Goal: Check status: Check status

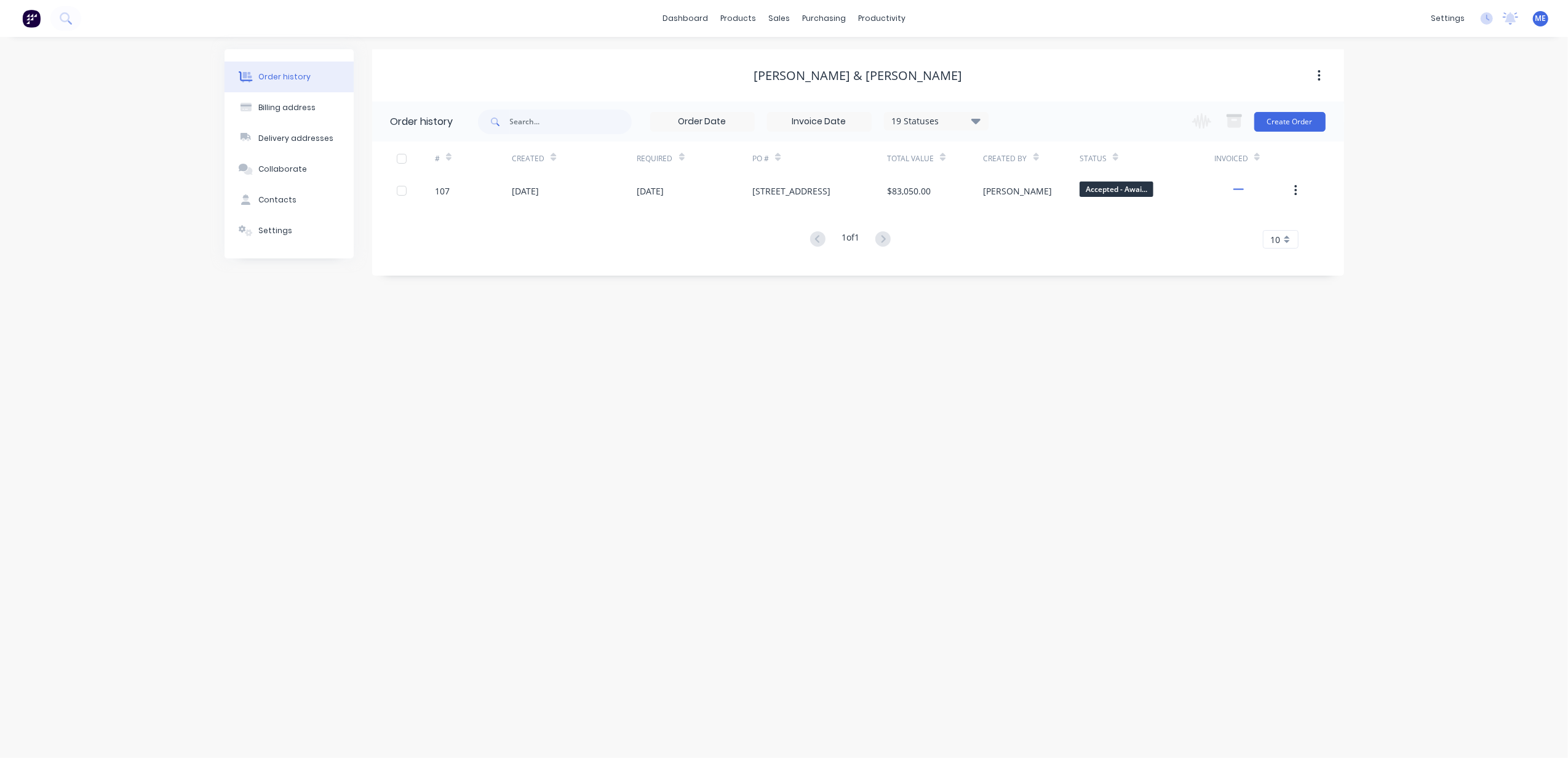
click at [30, 18] on img at bounding box center [31, 18] width 18 height 18
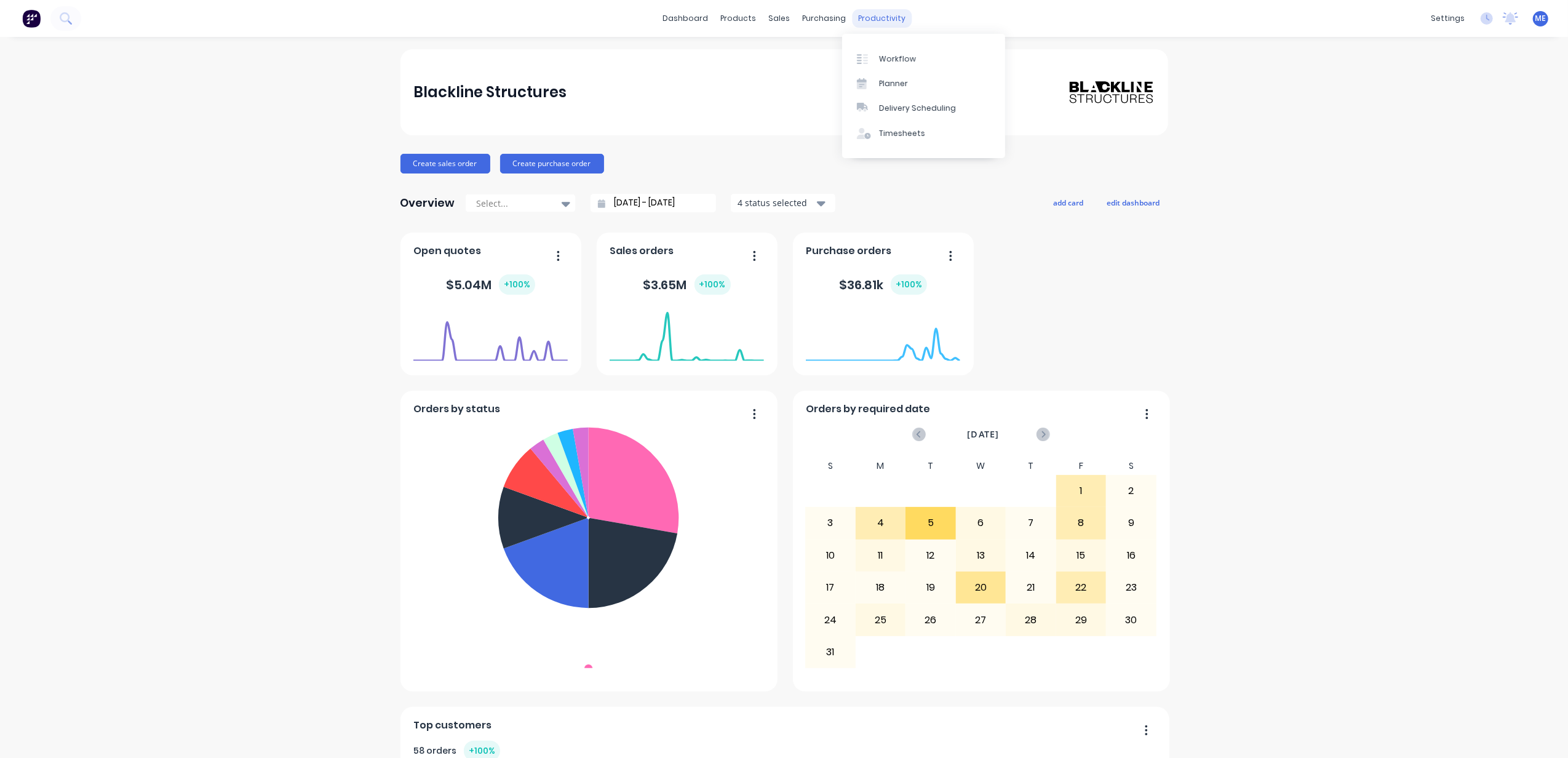
click at [887, 15] on div "productivity" at bounding box center [881, 18] width 59 height 18
click at [903, 59] on div "Workflow" at bounding box center [897, 59] width 37 height 11
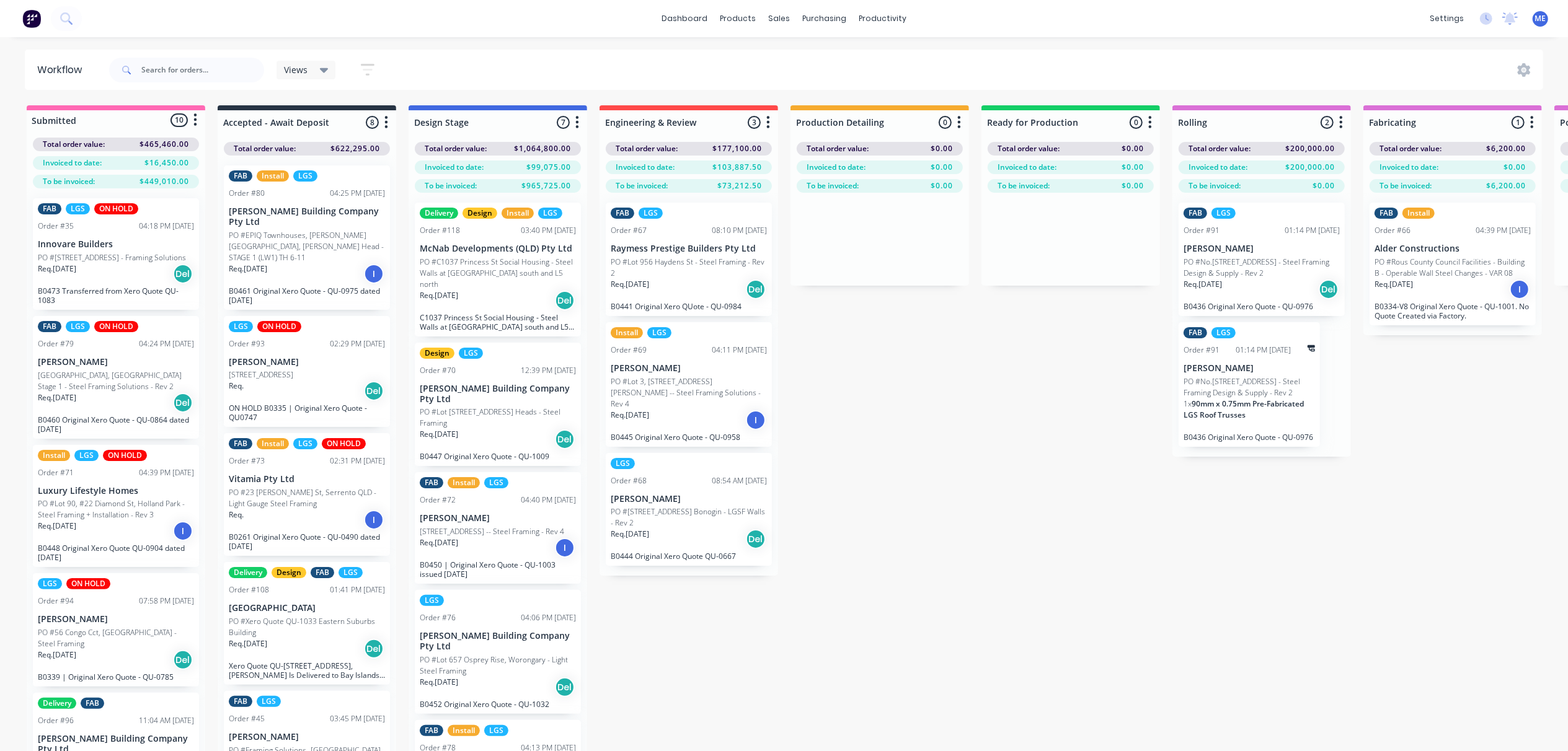
drag, startPoint x: 918, startPoint y: 464, endPoint x: 837, endPoint y: 362, distance: 130.2
click at [919, 461] on div "Submitted 10 Status colour #FF69B4 hex #FF69B4 Save Cancel Summaries Total orde…" at bounding box center [1294, 450] width 2607 height 690
click at [83, 8] on div "dashboard products sales purchasing productivity dashboard products Product Cat…" at bounding box center [784, 18] width 1568 height 37
click at [77, 15] on button at bounding box center [66, 18] width 31 height 25
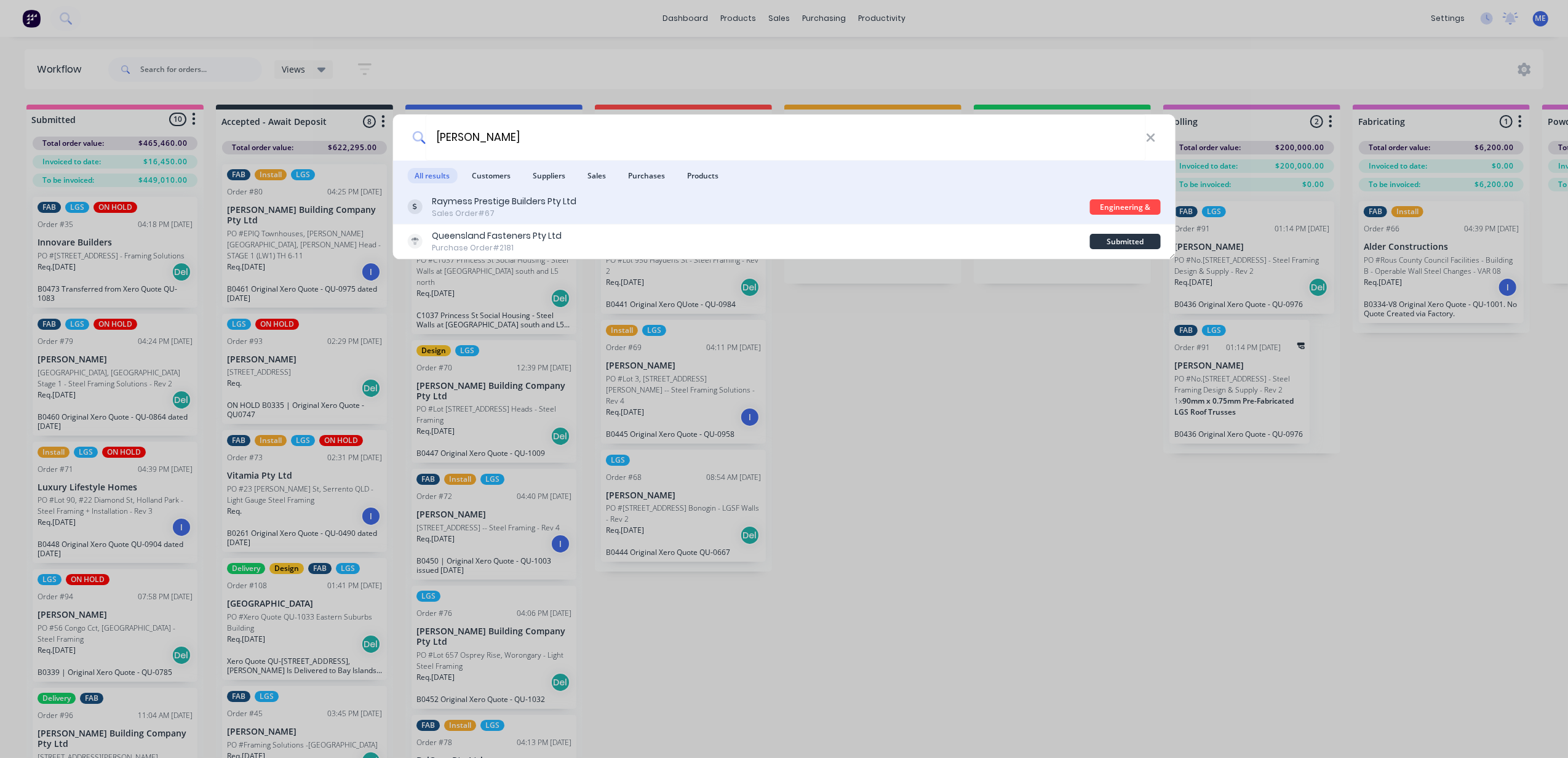
type input "[PERSON_NAME]"
click at [486, 200] on div "Raymess Prestige Builders Pty Ltd" at bounding box center [504, 202] width 145 height 13
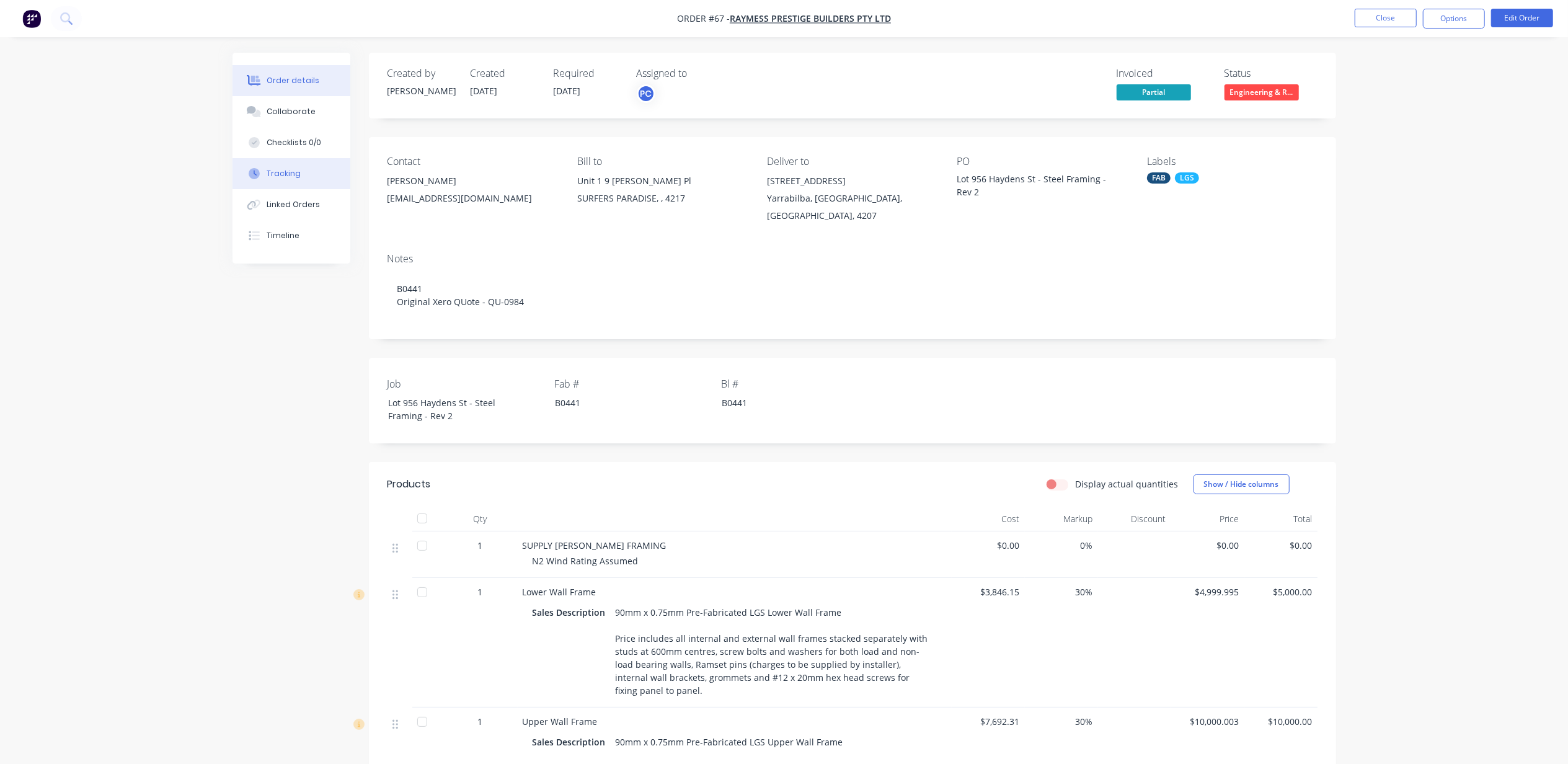
click at [296, 170] on div "Tracking" at bounding box center [284, 173] width 34 height 11
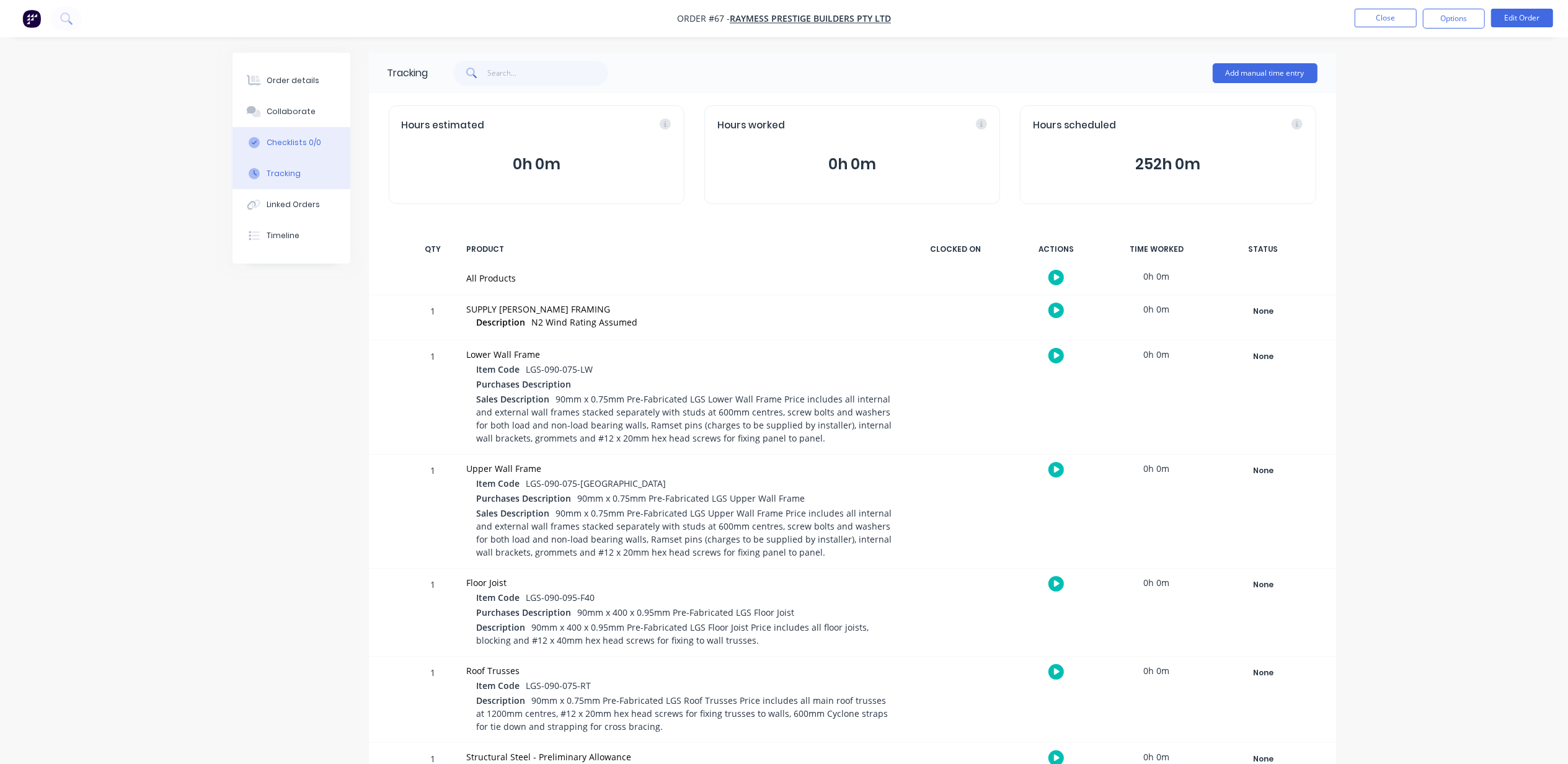
click at [307, 142] on div "Checklists 0/0" at bounding box center [294, 143] width 55 height 11
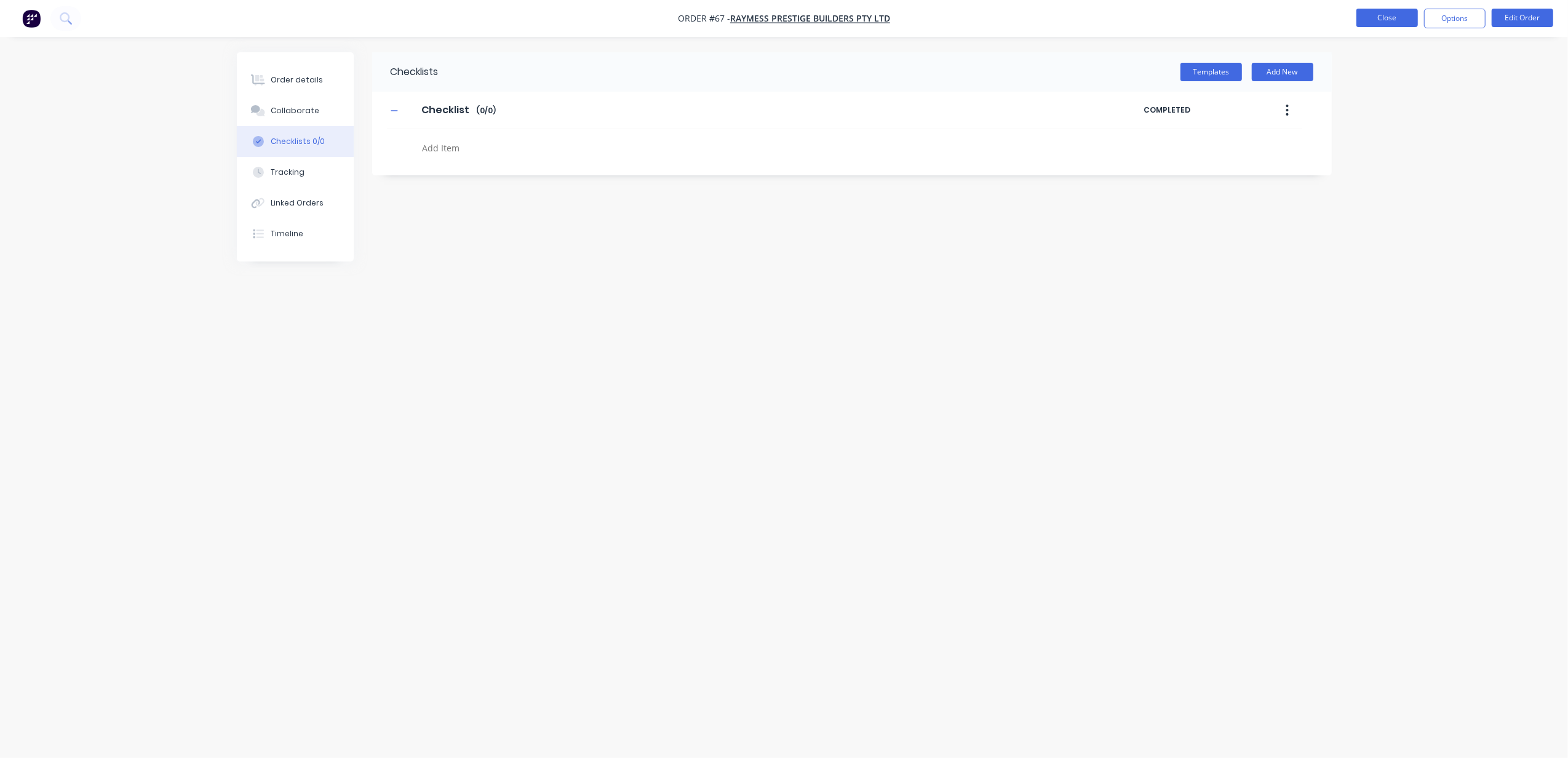
click at [1364, 21] on button "Close" at bounding box center [1387, 18] width 61 height 18
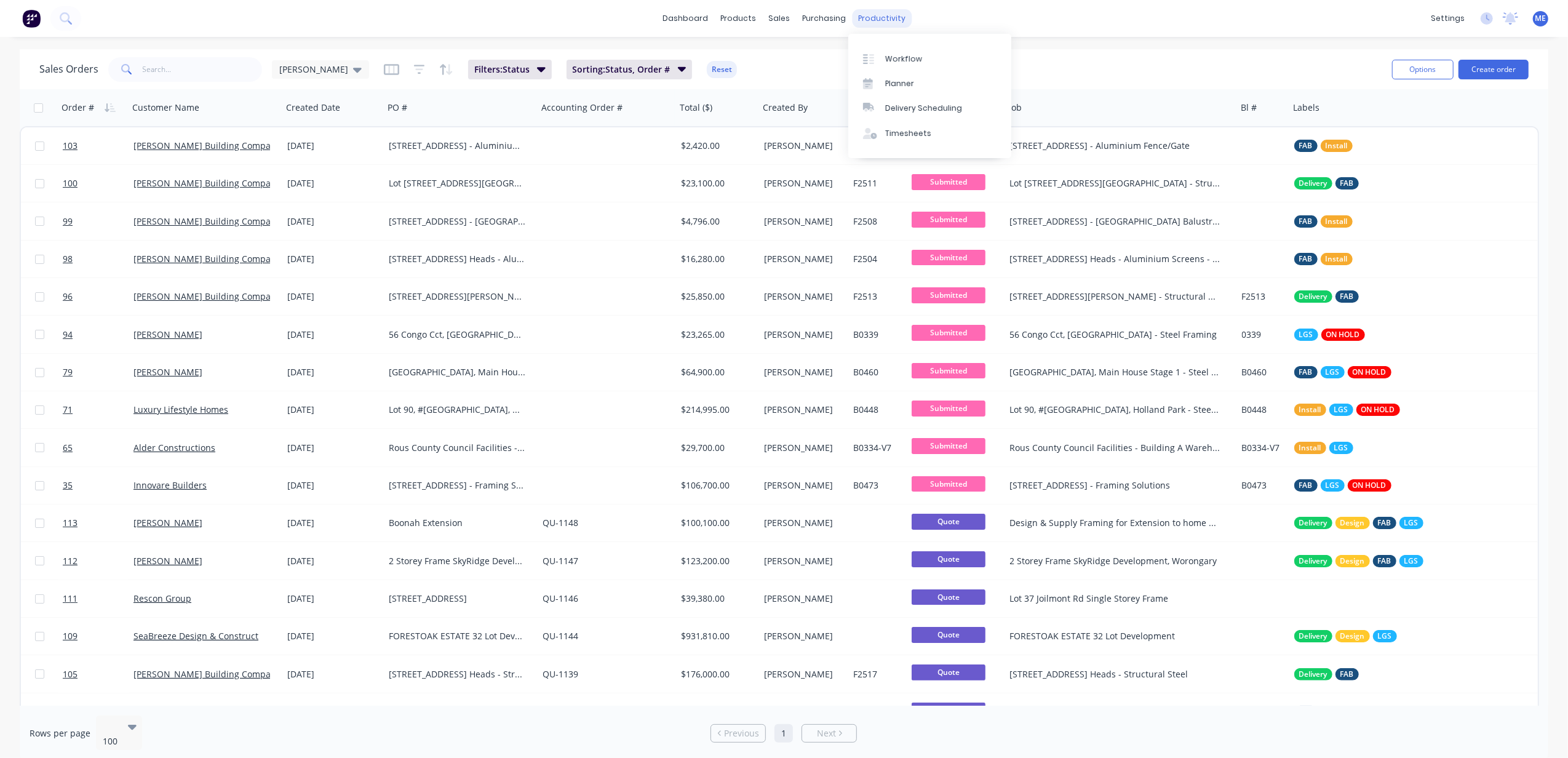
click at [879, 11] on div "productivity" at bounding box center [881, 18] width 59 height 18
click at [899, 84] on div "Planner" at bounding box center [900, 84] width 29 height 11
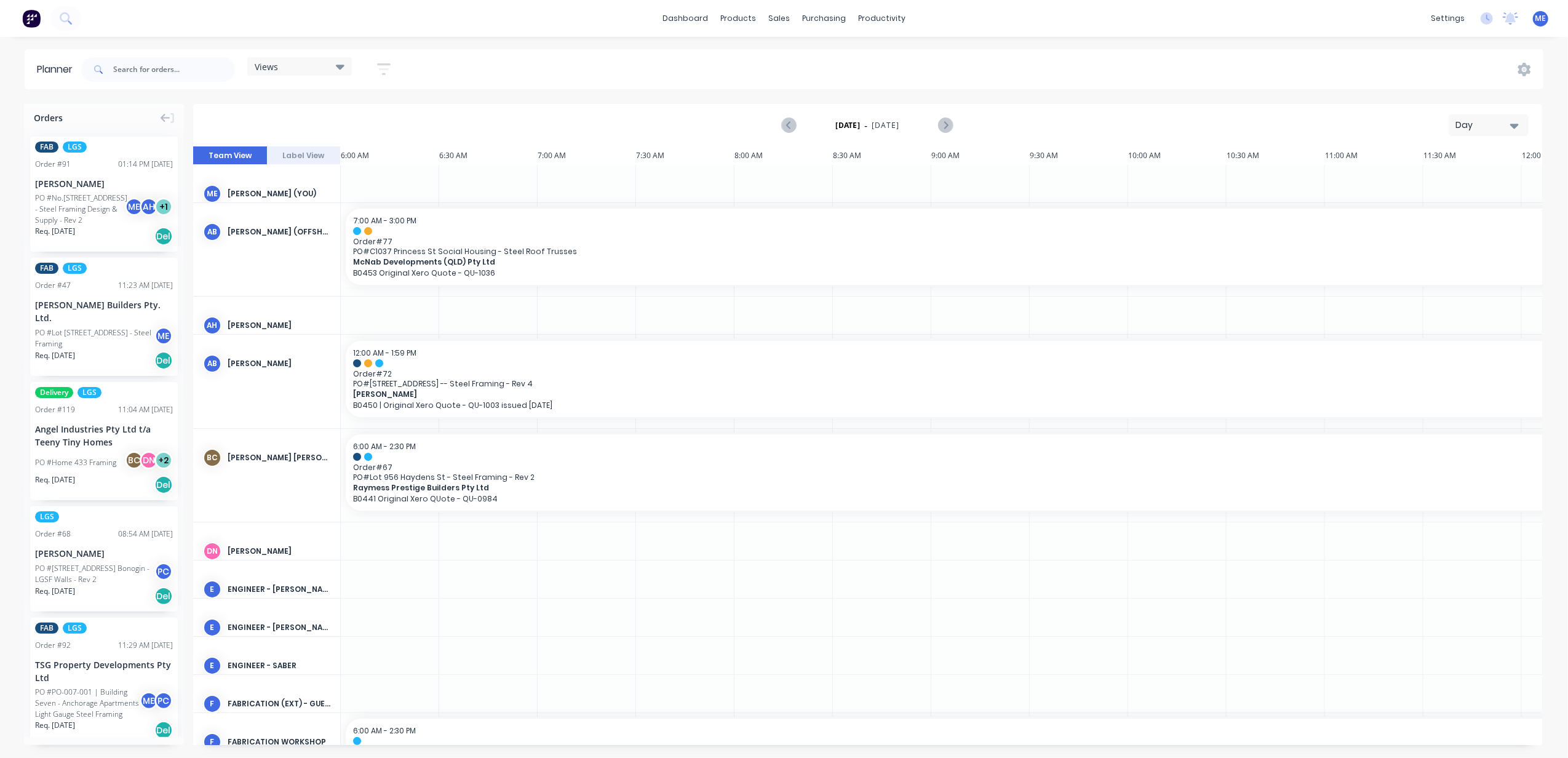
scroll to position [0, 476]
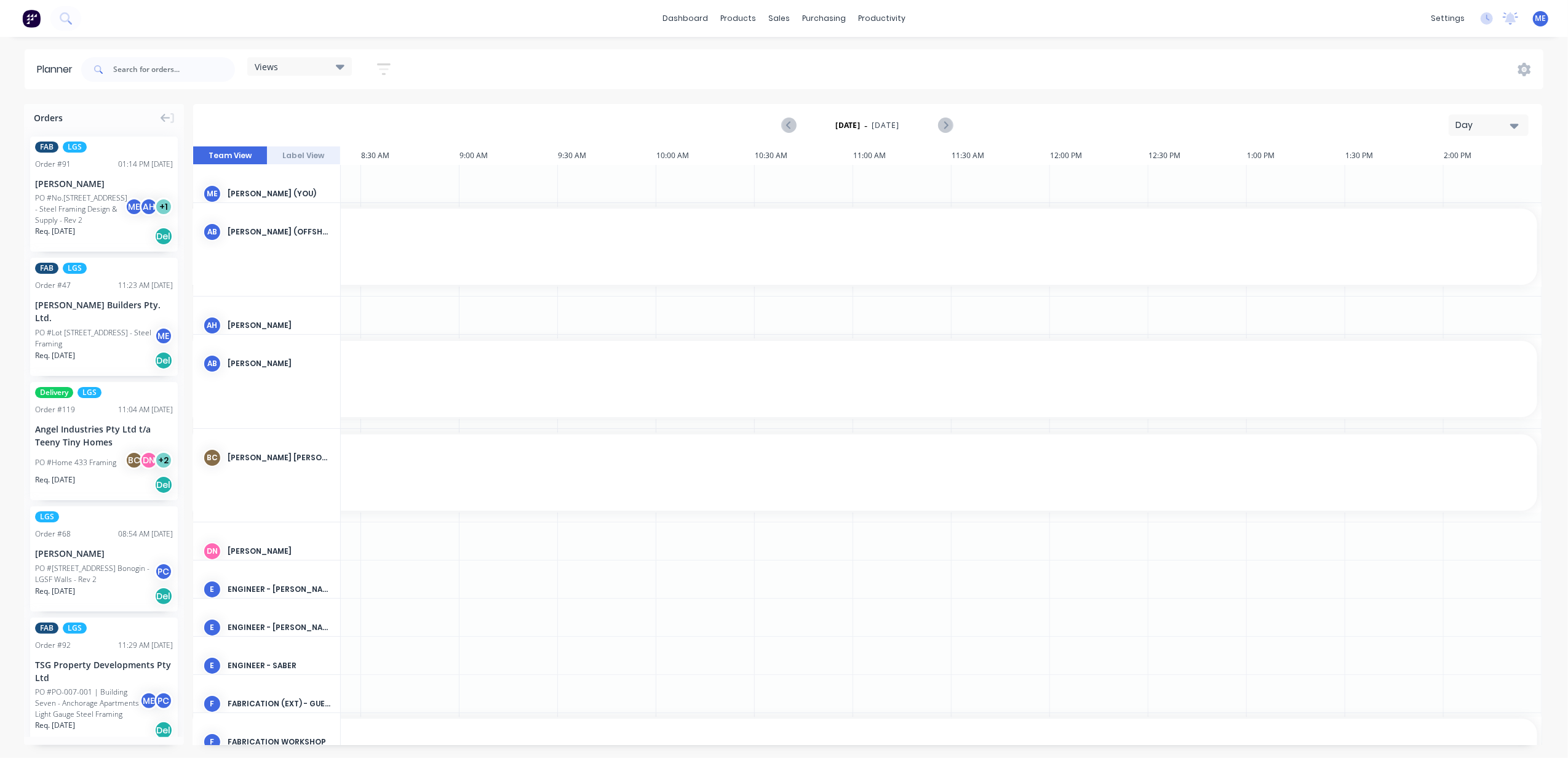
click at [1460, 121] on div "Day" at bounding box center [1484, 125] width 56 height 13
click at [1474, 177] on div "Week" at bounding box center [1466, 182] width 122 height 24
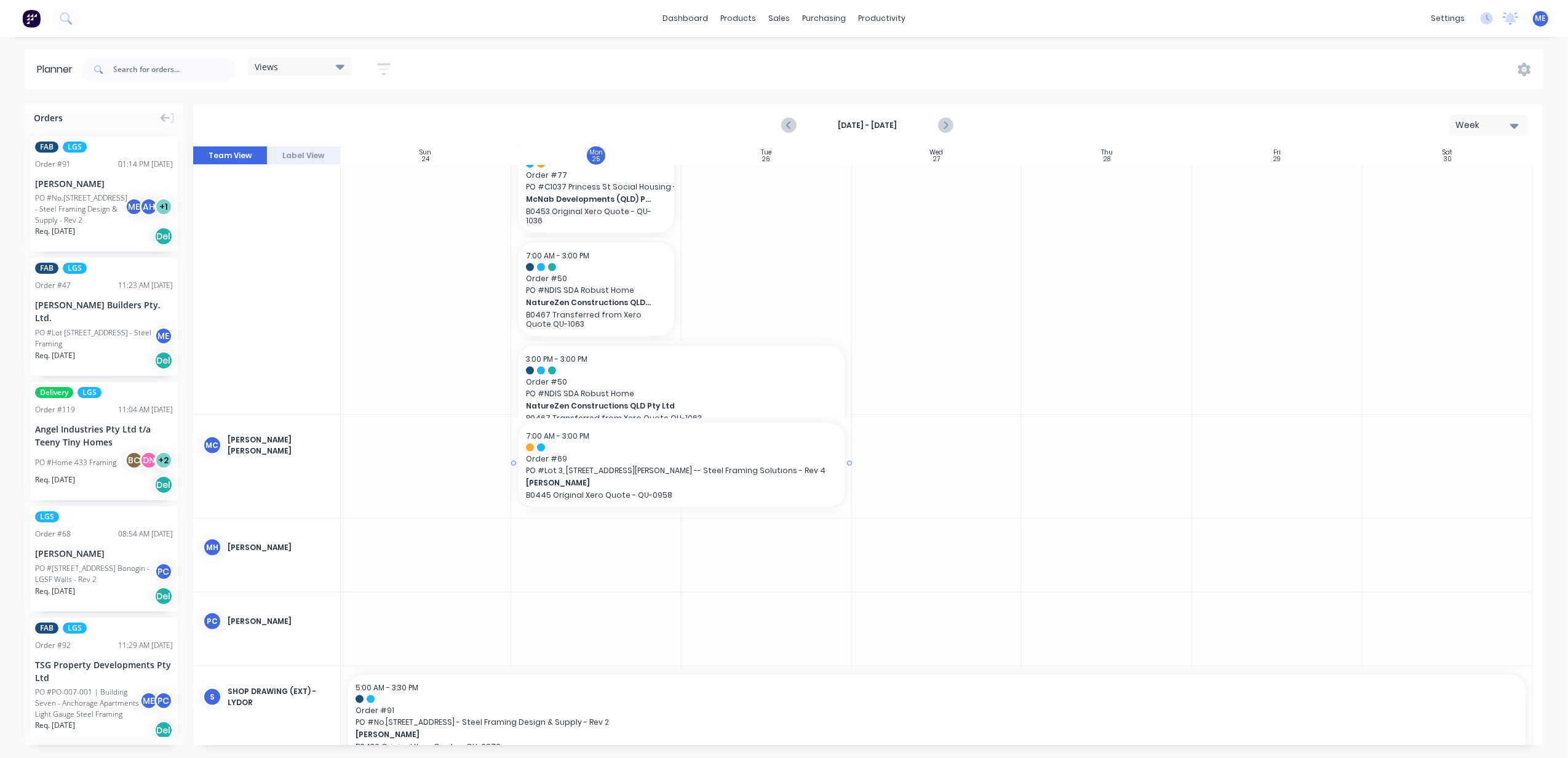
scroll to position [1811, 0]
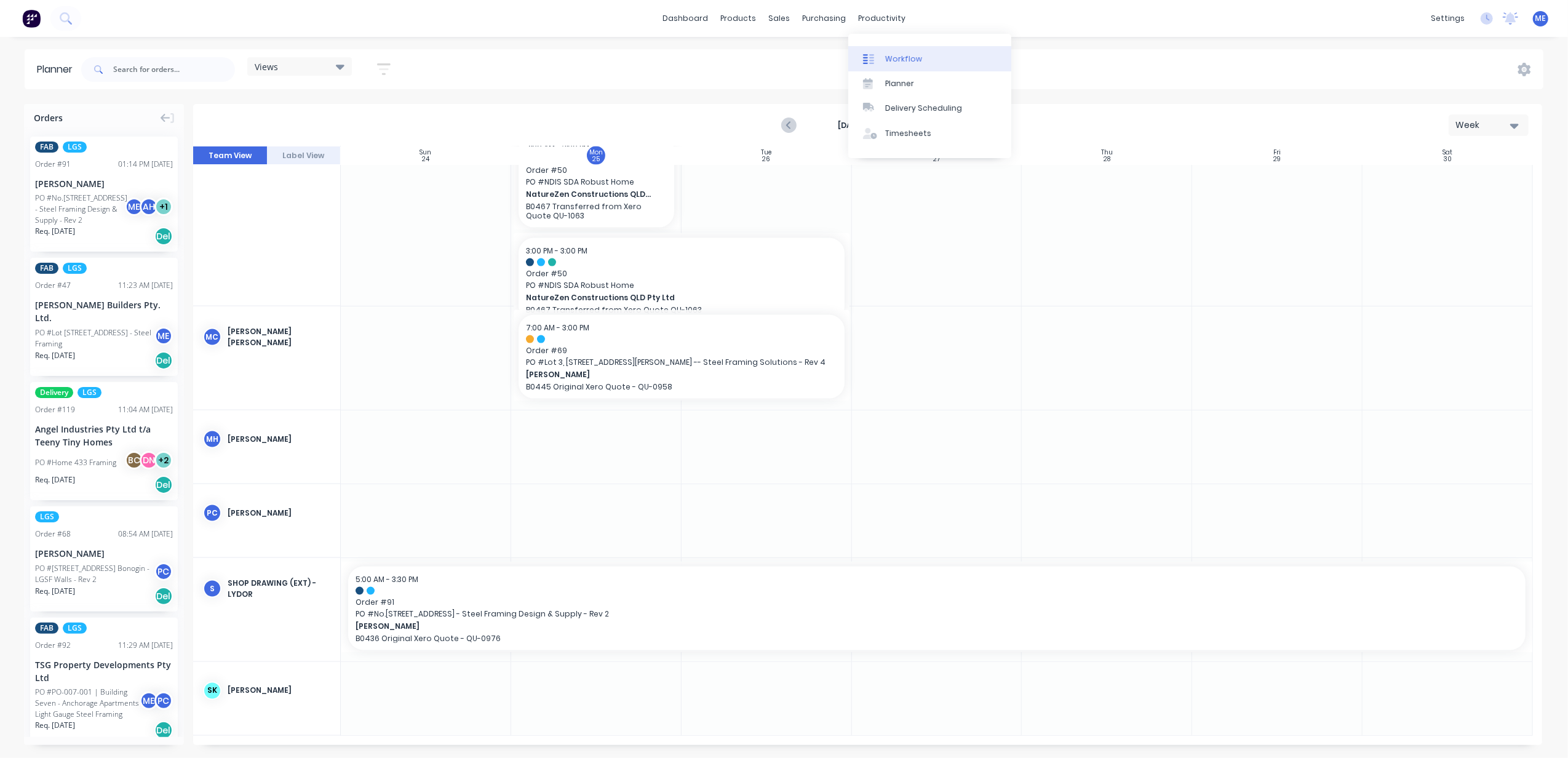
click at [885, 61] on div "Workflow" at bounding box center [904, 59] width 37 height 11
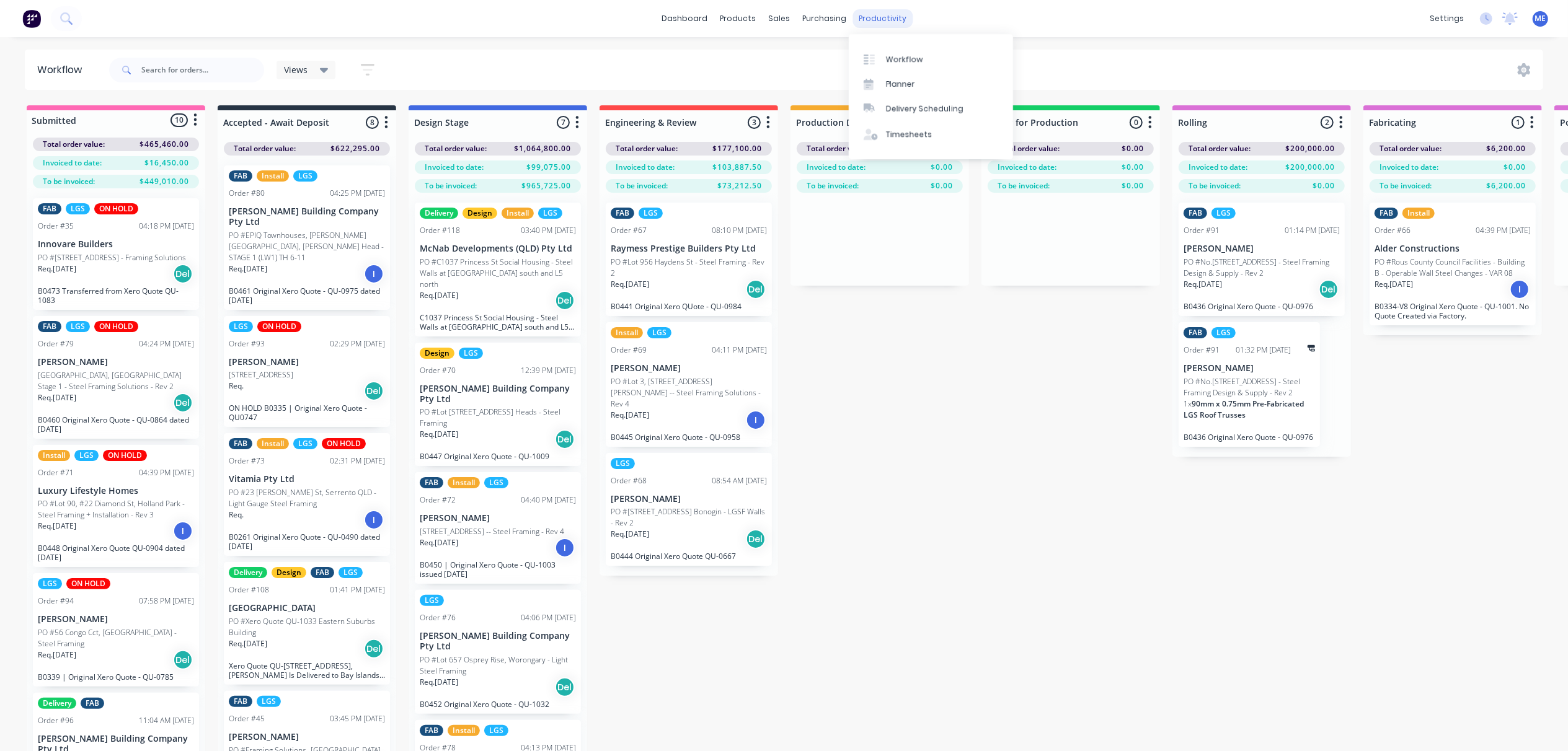
click at [870, 18] on div "productivity" at bounding box center [882, 18] width 60 height 18
click at [891, 77] on link "Planner" at bounding box center [931, 84] width 164 height 25
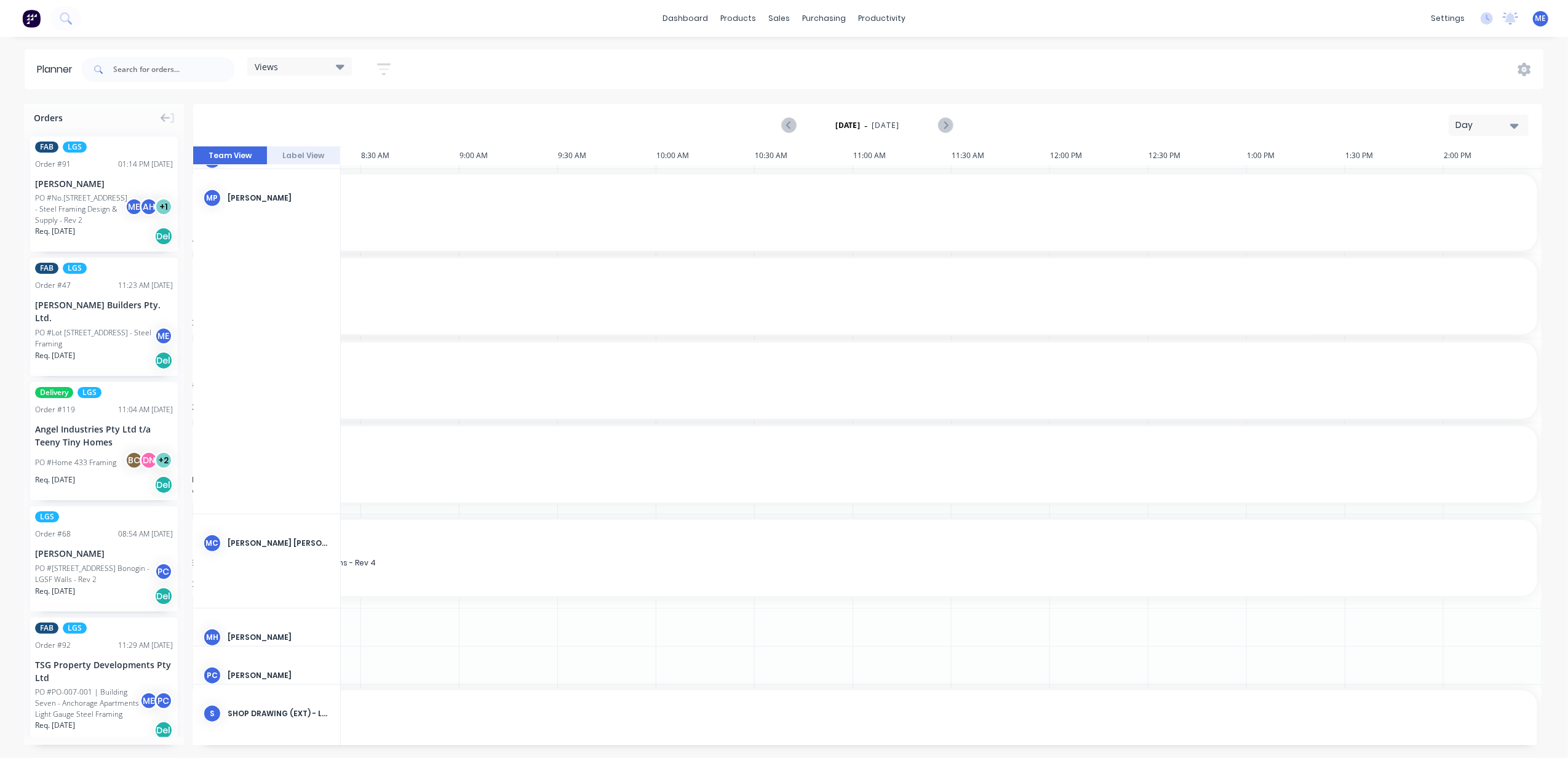
scroll to position [1070, 476]
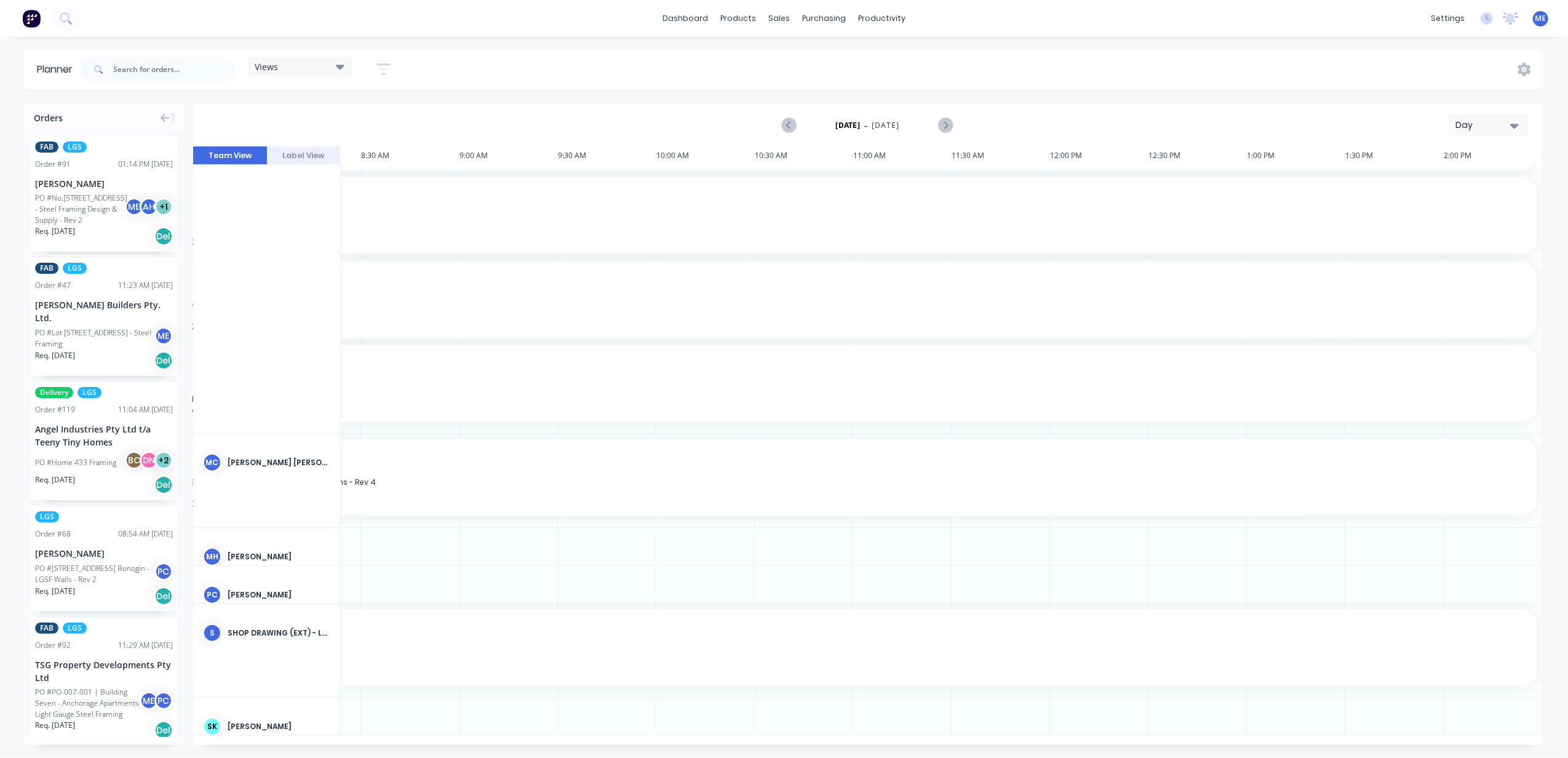
click at [1501, 126] on div "Day" at bounding box center [1484, 125] width 56 height 13
click at [1474, 175] on div "Week" at bounding box center [1466, 182] width 122 height 24
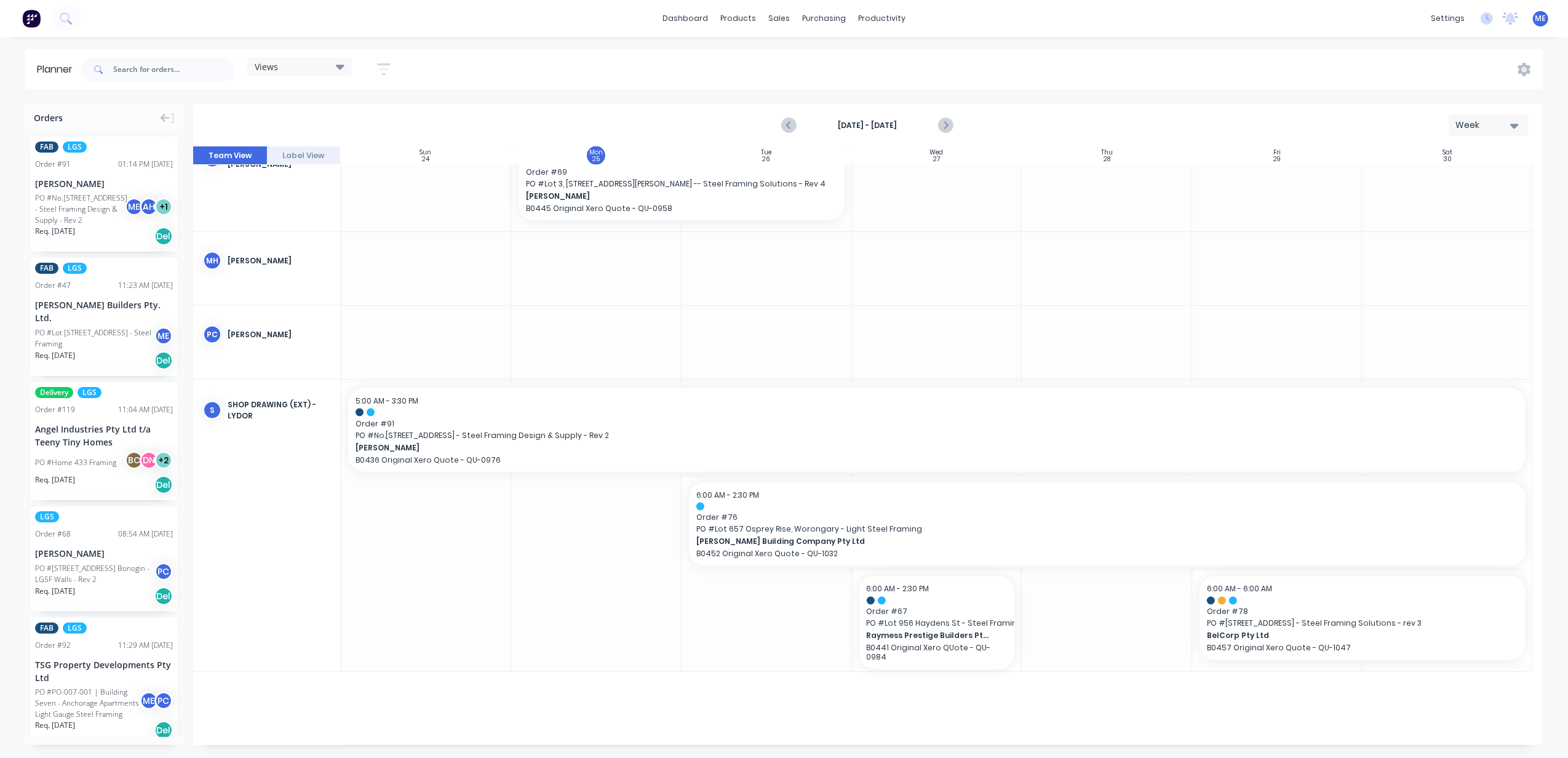
scroll to position [2000, 0]
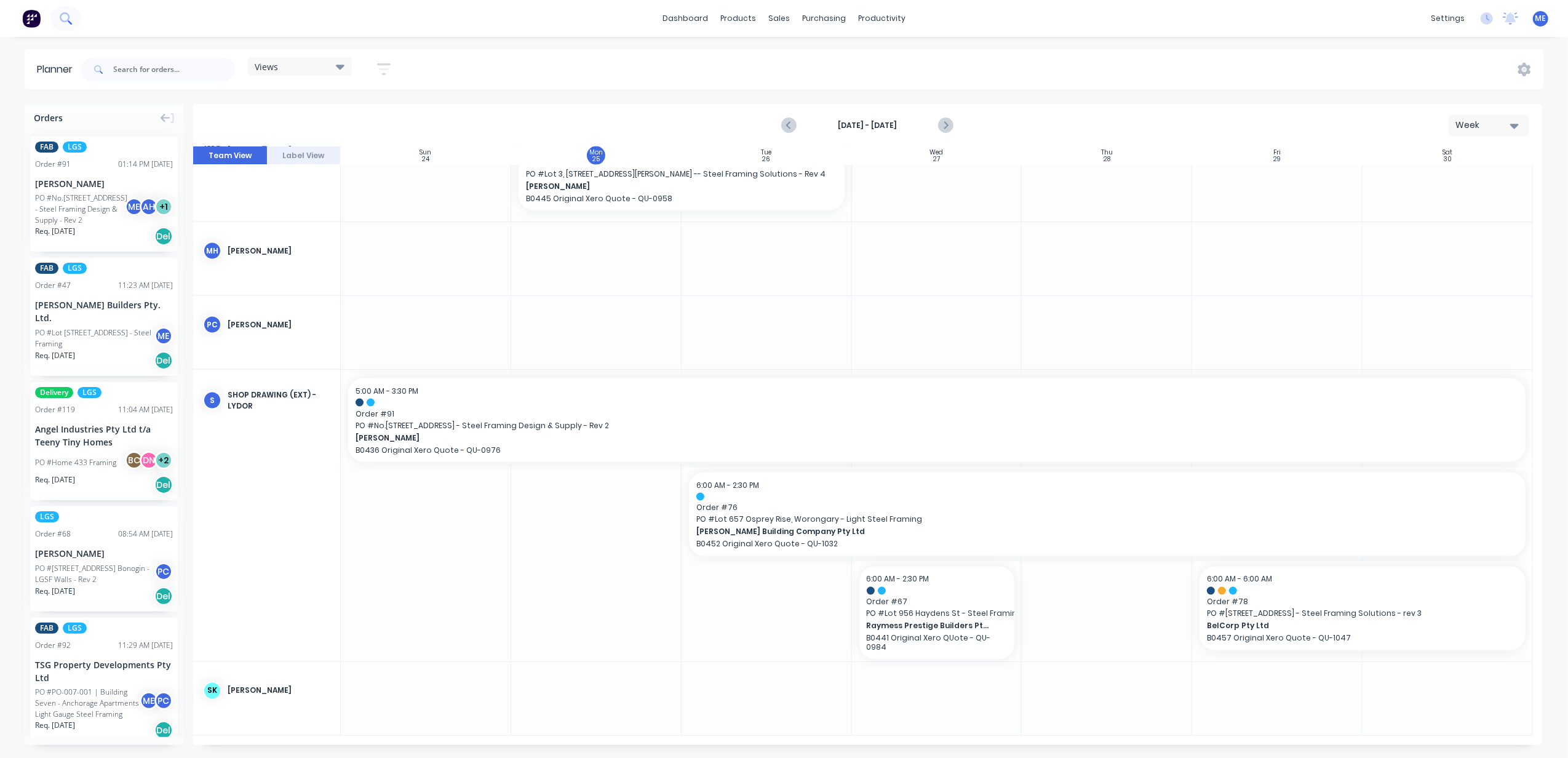
click at [59, 18] on button at bounding box center [66, 18] width 31 height 24
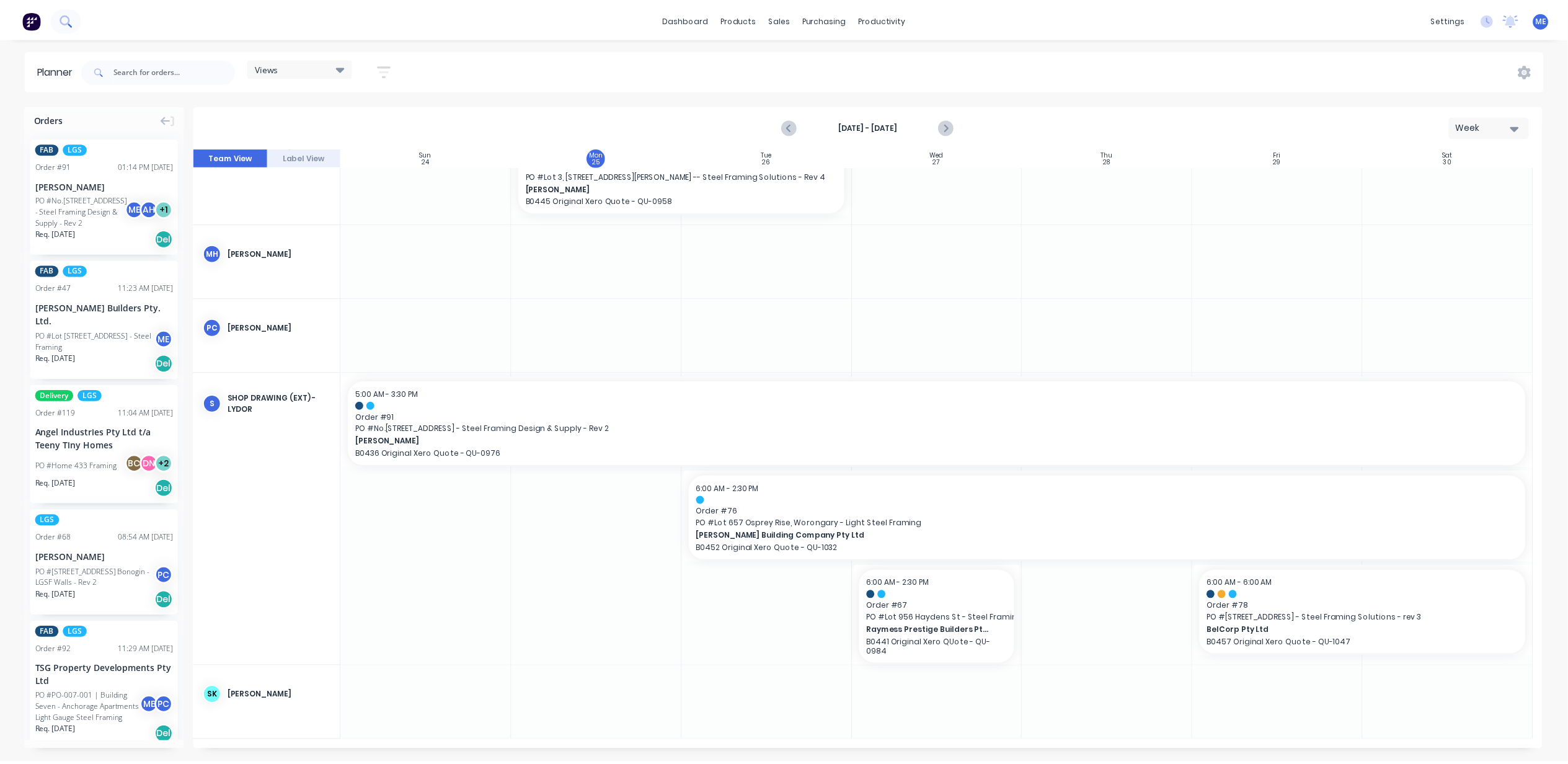
scroll to position [2007, 0]
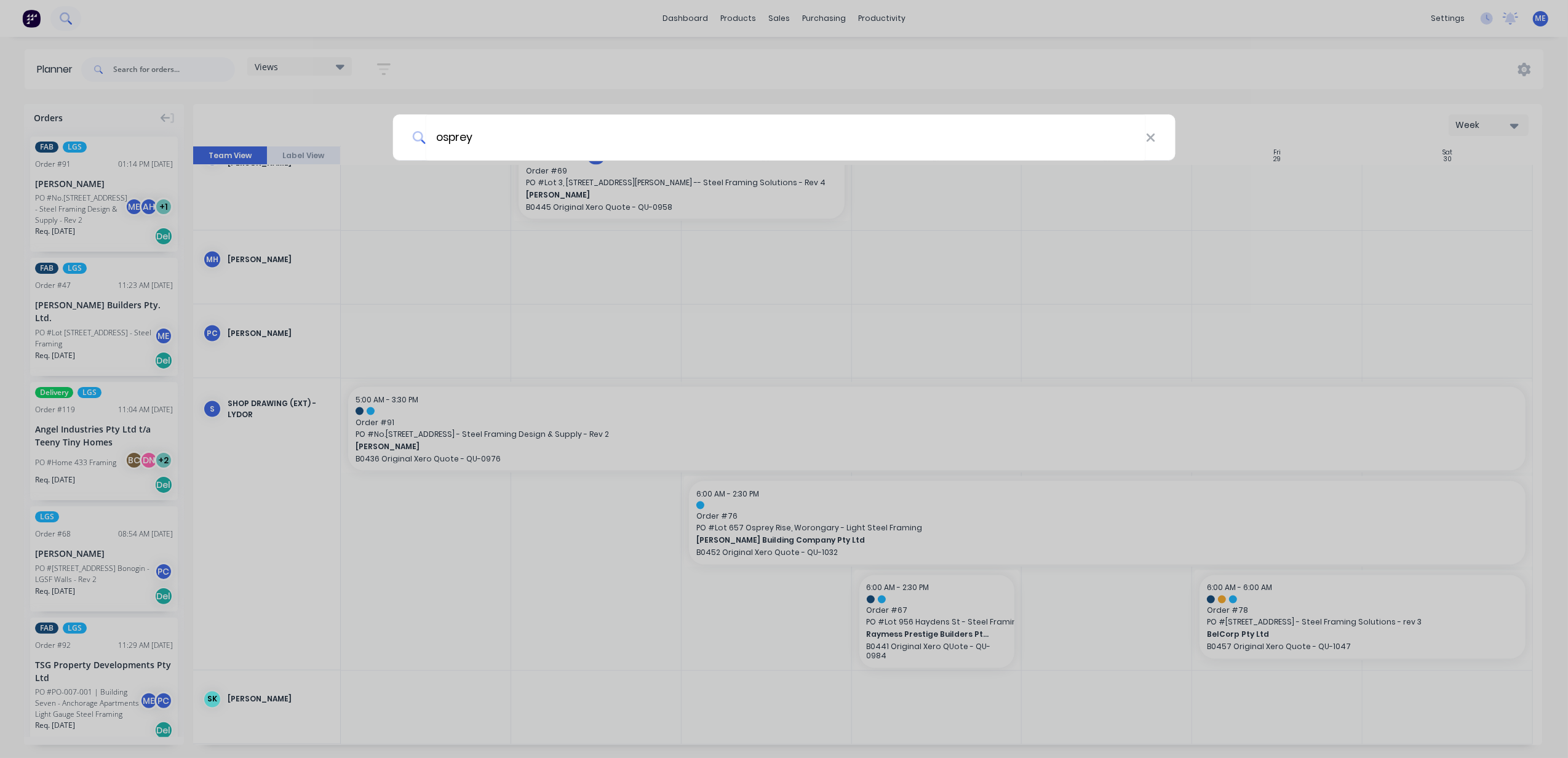
type input "osprey"
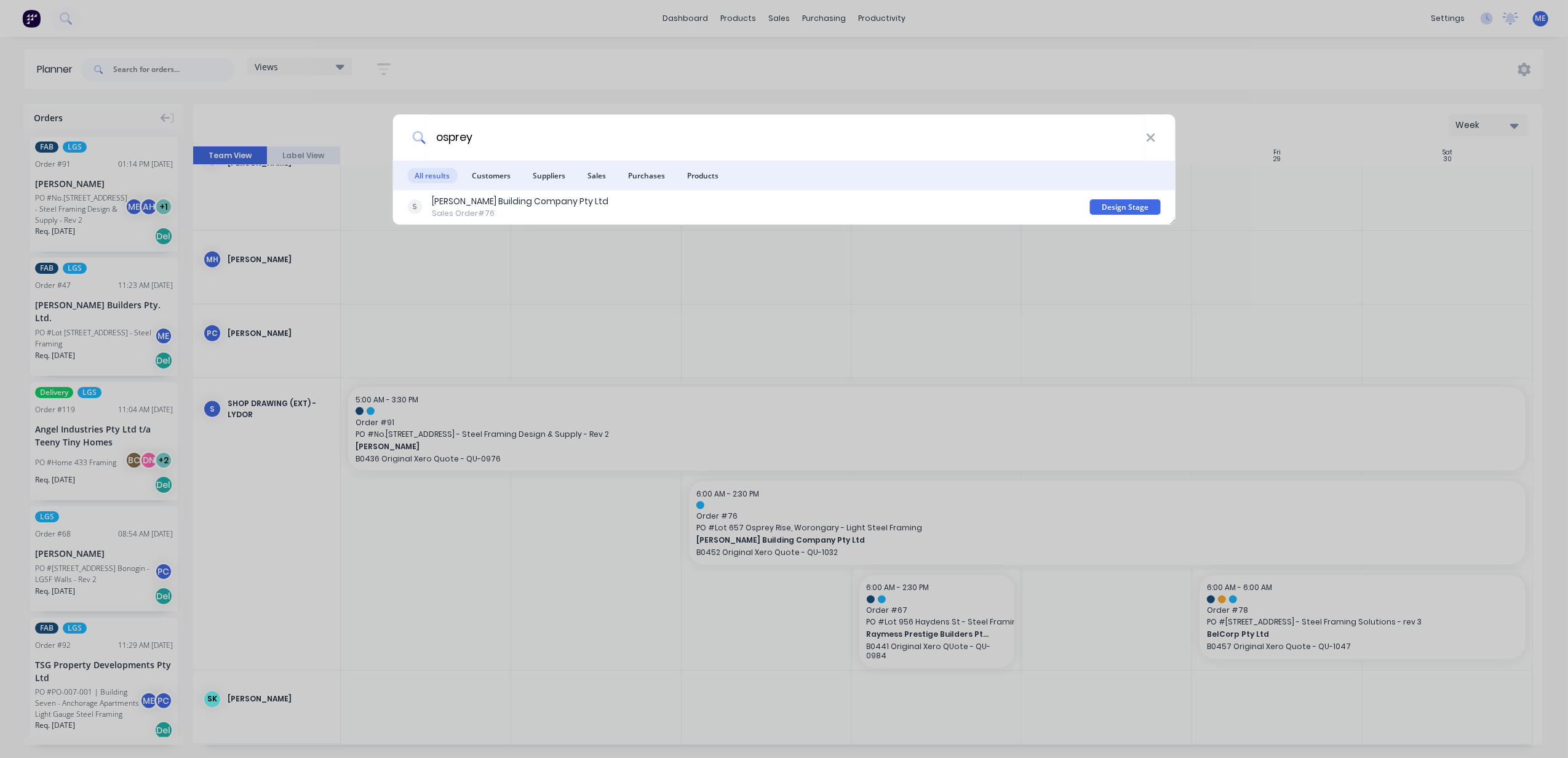
click at [556, 325] on div "osprey All results Customers Suppliers Sales Purchases Products [PERSON_NAME] B…" at bounding box center [784, 379] width 1568 height 758
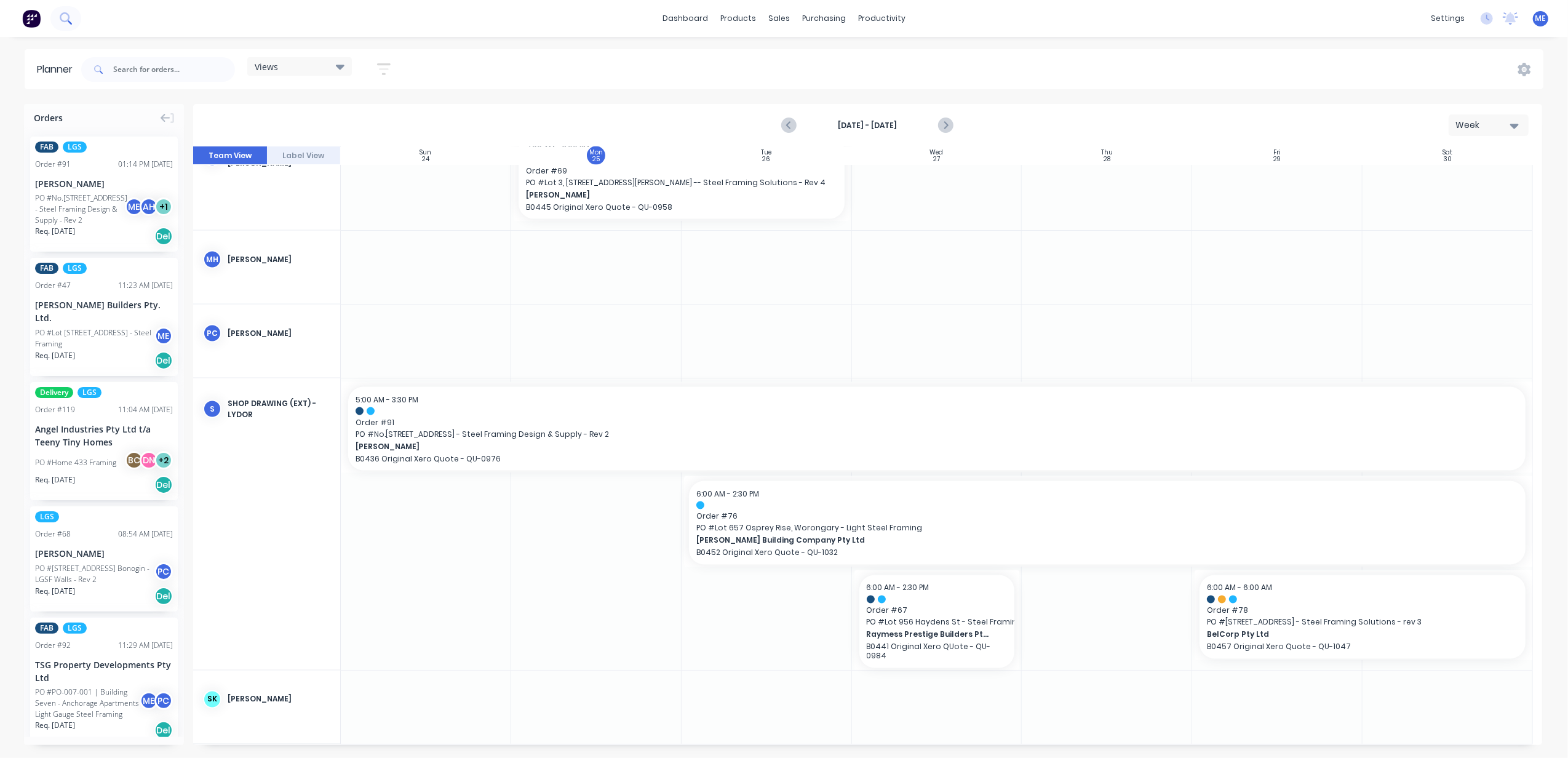
click at [78, 18] on button at bounding box center [66, 18] width 31 height 24
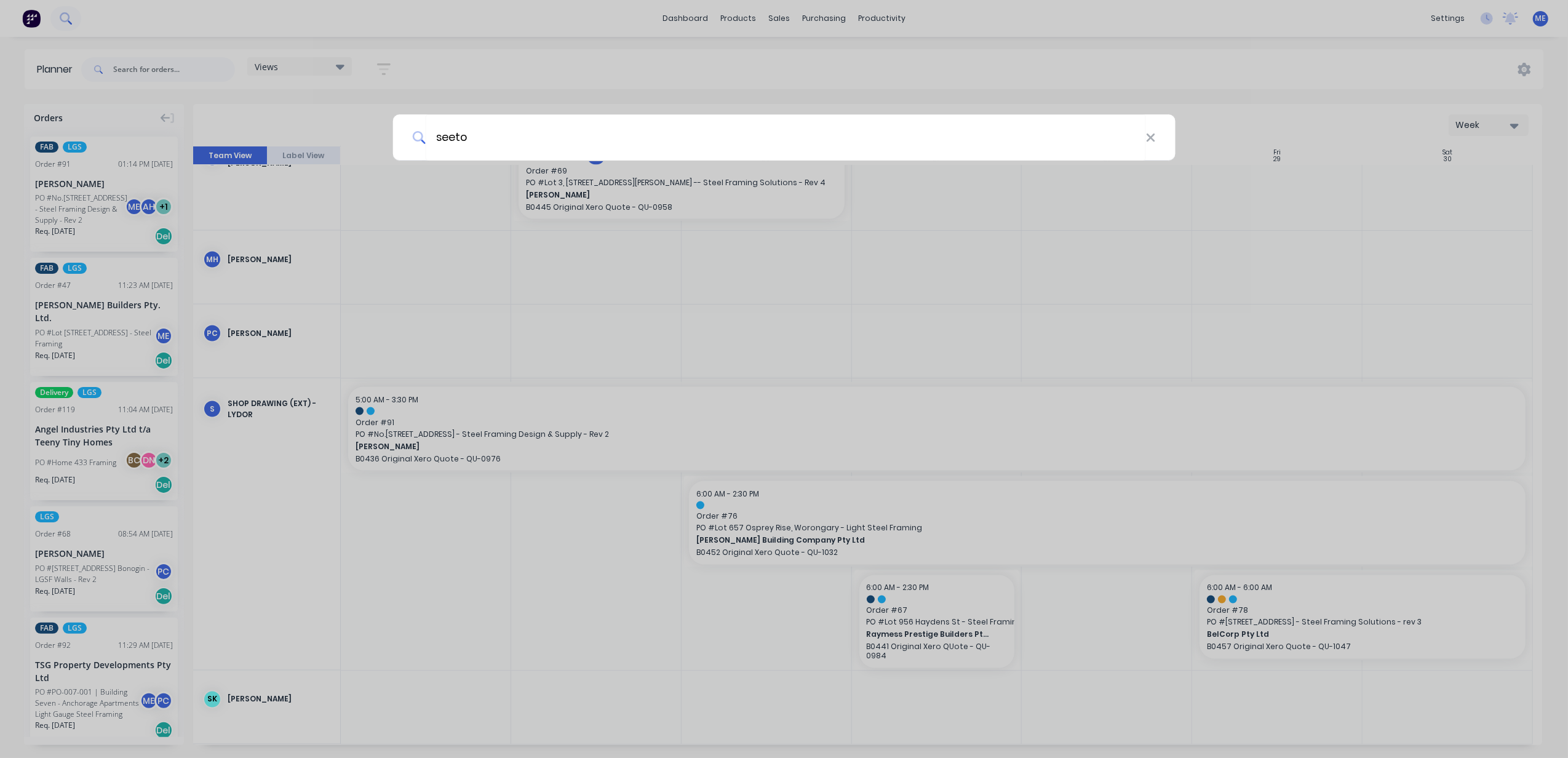
type input "seeto"
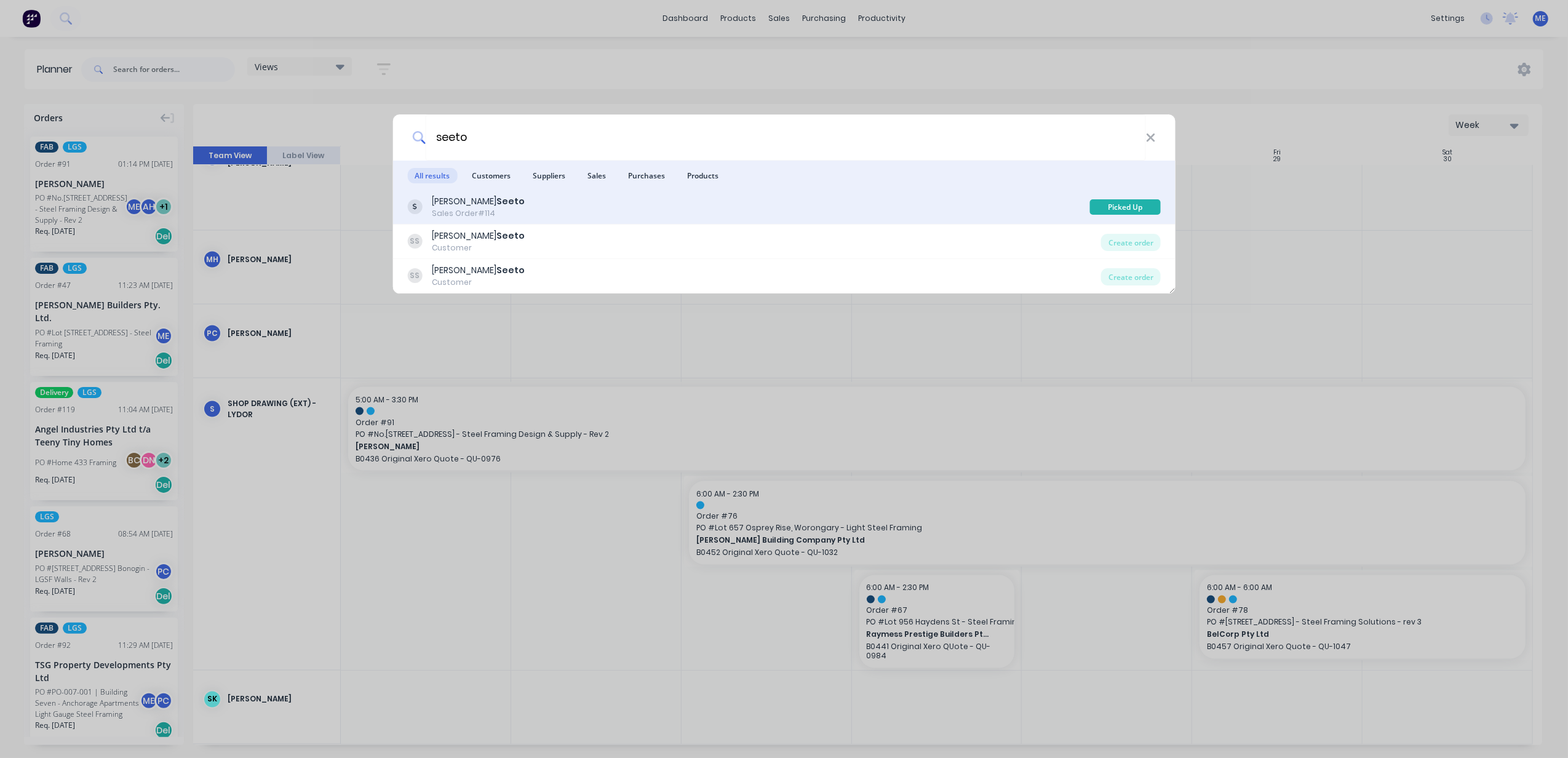
click at [563, 212] on div "[PERSON_NAME] Sales Order #114" at bounding box center [748, 207] width 682 height 24
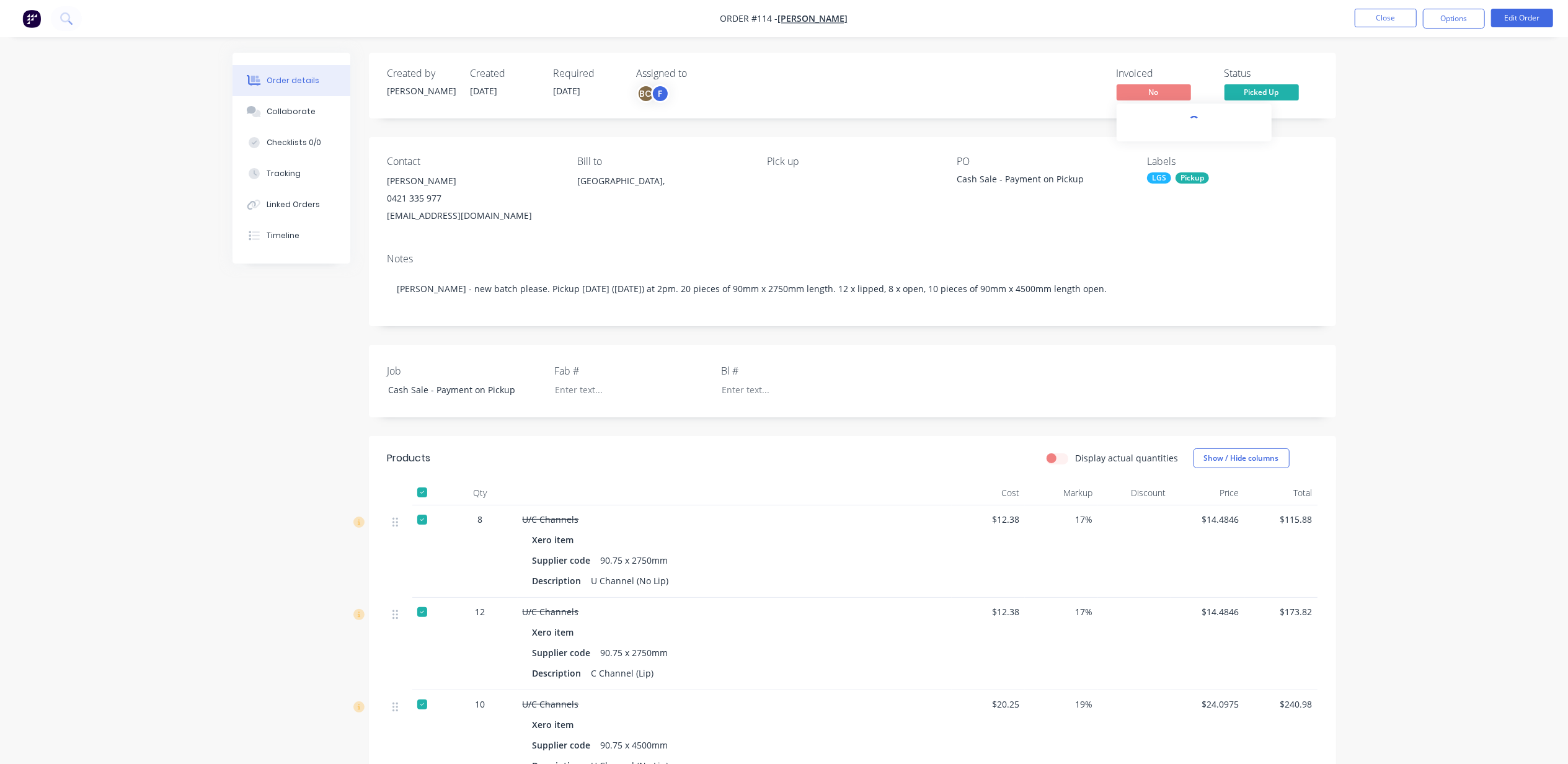
click at [1177, 87] on span "No" at bounding box center [1154, 92] width 74 height 16
click at [1154, 85] on span "No" at bounding box center [1154, 92] width 74 height 16
drag, startPoint x: 1518, startPoint y: 181, endPoint x: 1504, endPoint y: 179, distance: 14.1
click at [1509, 179] on div "Order details Collaborate Checklists 0/0 Tracking Linked Orders Timeline Order …" at bounding box center [784, 502] width 1568 height 1003
drag, startPoint x: 1427, startPoint y: 113, endPoint x: 1426, endPoint y: 83, distance: 30.0
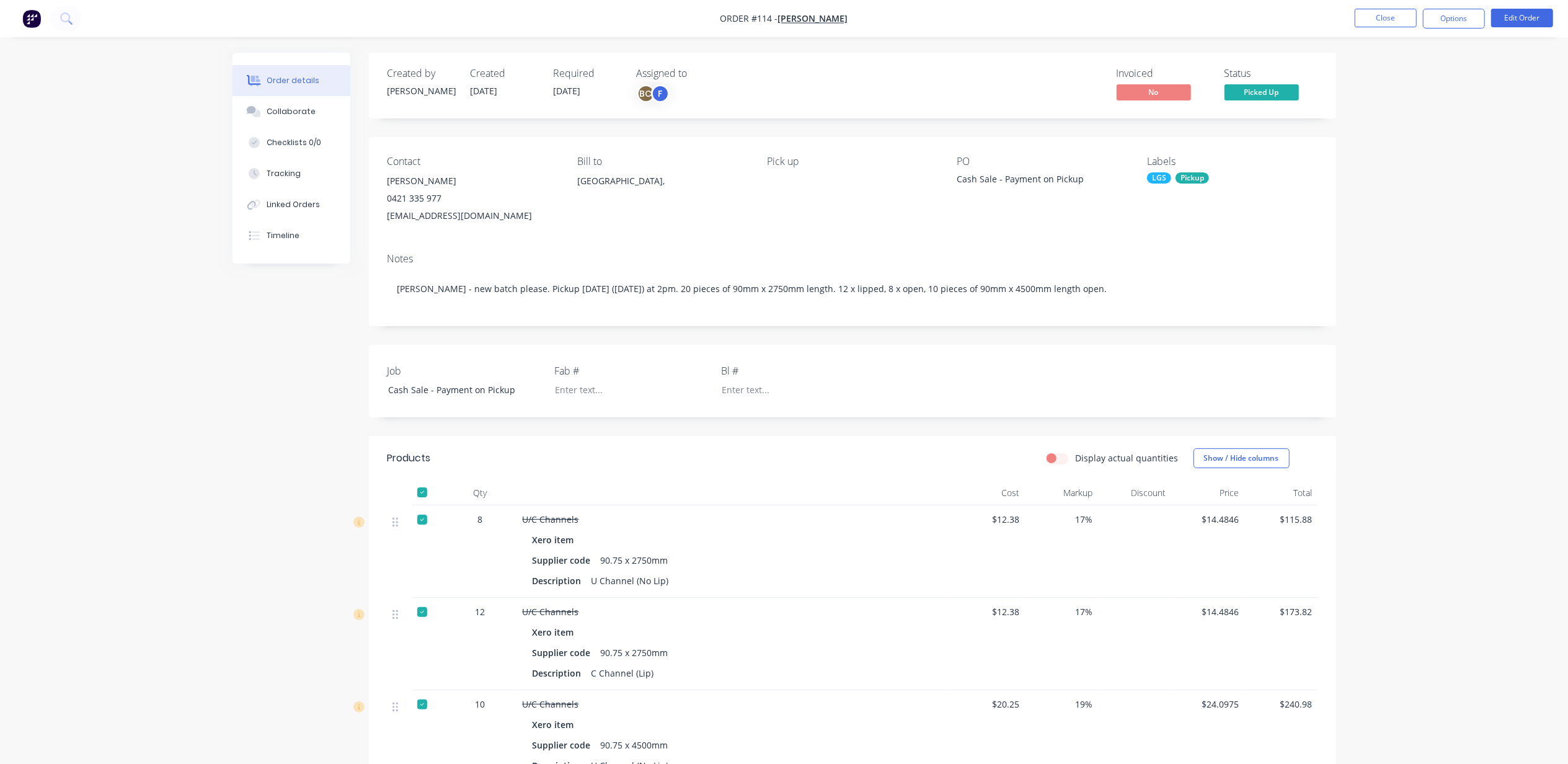
click at [1426, 103] on div "Order details Collaborate Checklists 0/0 Tracking Linked Orders Timeline Order …" at bounding box center [784, 502] width 1568 height 1003
click at [1454, 11] on button "Options" at bounding box center [1454, 18] width 62 height 20
click at [1388, 70] on div "Invoice" at bounding box center [1417, 75] width 114 height 18
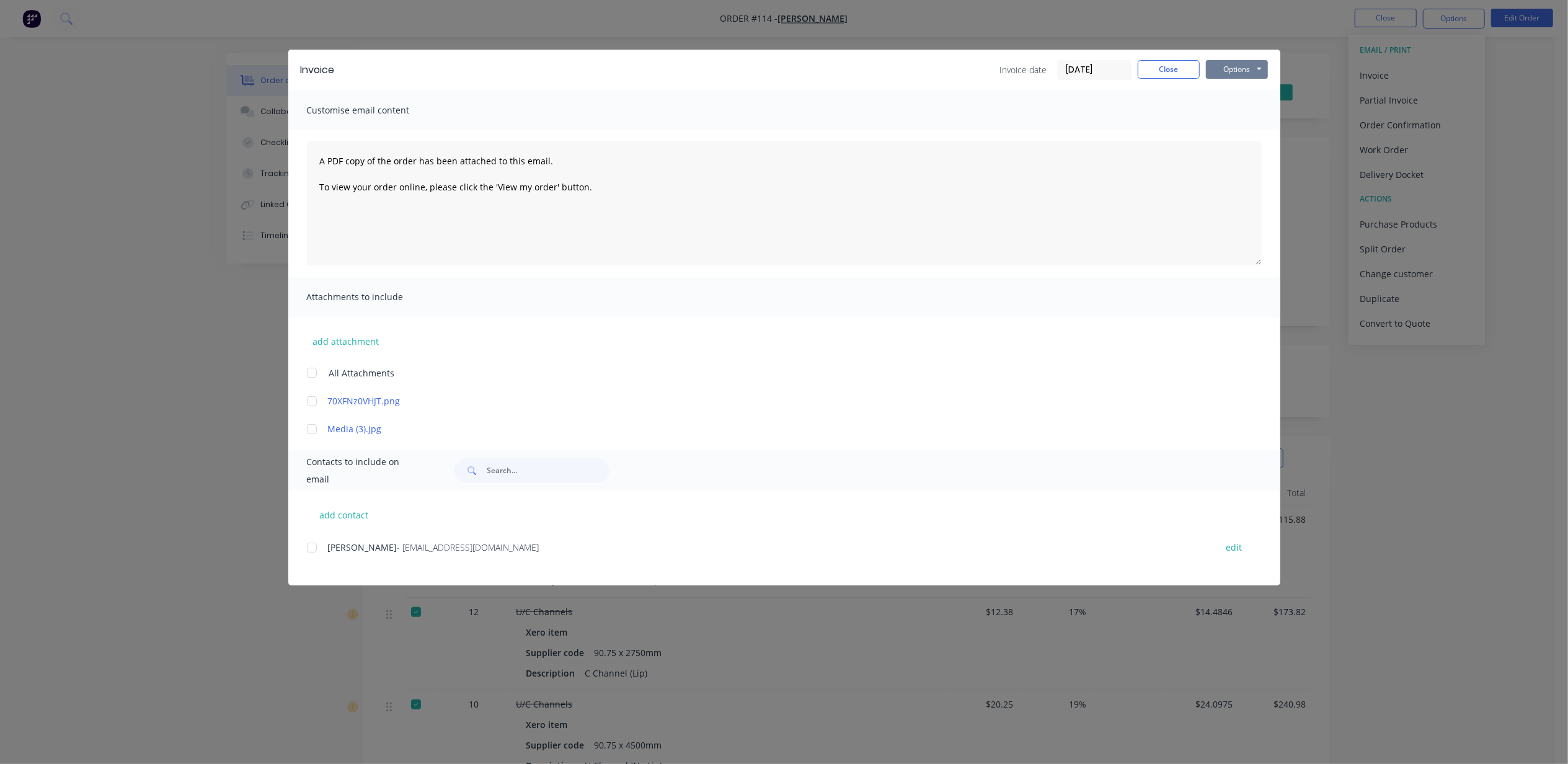
click at [1243, 68] on button "Options" at bounding box center [1237, 69] width 62 height 18
click at [1244, 110] on button "Print" at bounding box center [1246, 112] width 79 height 20
click at [1169, 74] on button "Close" at bounding box center [1169, 69] width 62 height 18
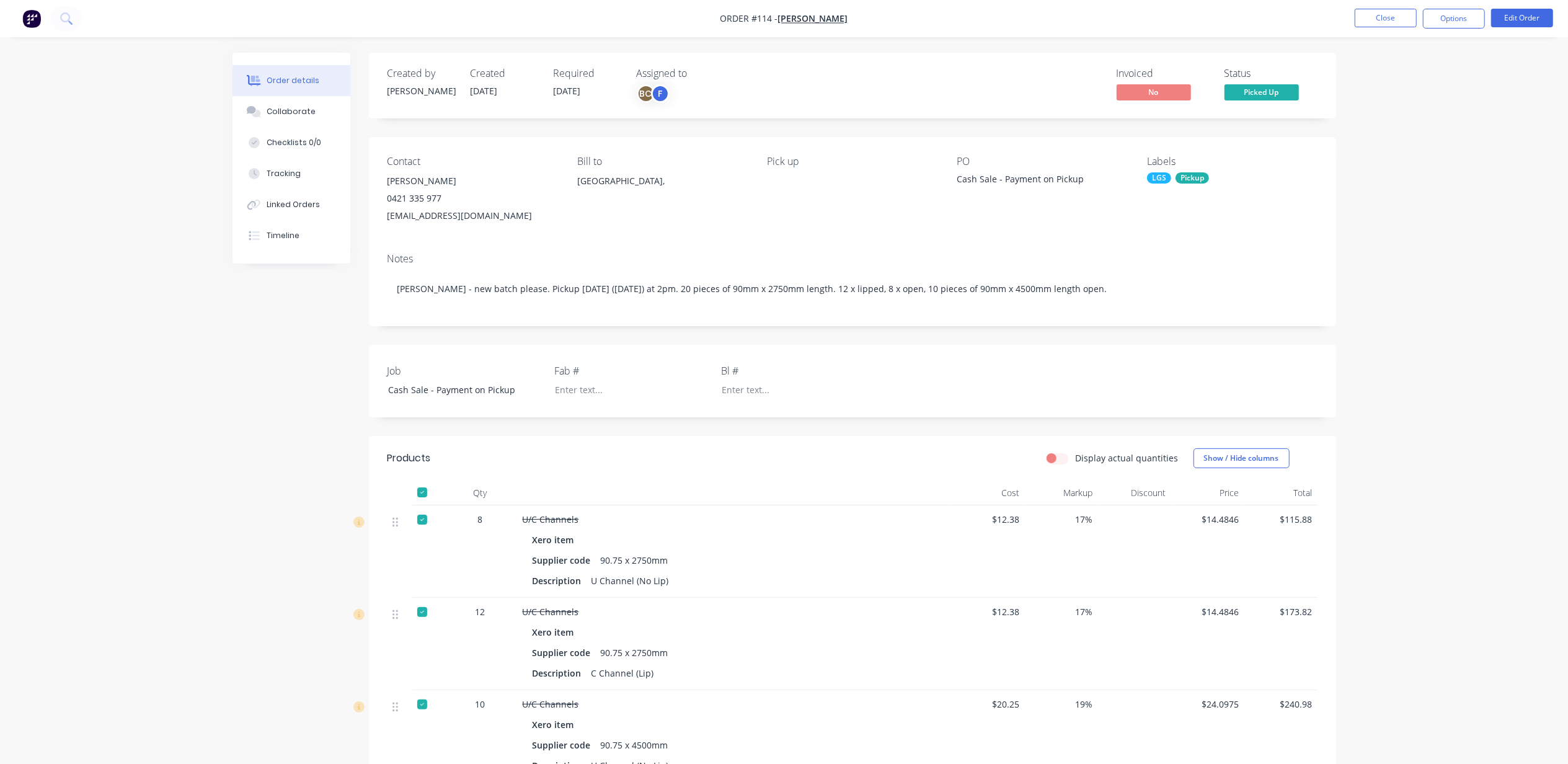
click at [1430, 165] on div "Order details Collaborate Checklists 0/0 Tracking Linked Orders Timeline Order …" at bounding box center [784, 502] width 1568 height 1003
click at [1459, 112] on div "Order details Collaborate Checklists 0/0 Tracking Linked Orders Timeline Order …" at bounding box center [784, 502] width 1568 height 1003
click at [1439, 77] on div "Order details Collaborate Checklists 0/0 Tracking Linked Orders Timeline Order …" at bounding box center [784, 502] width 1568 height 1003
click at [1451, 13] on button "Options" at bounding box center [1454, 18] width 62 height 20
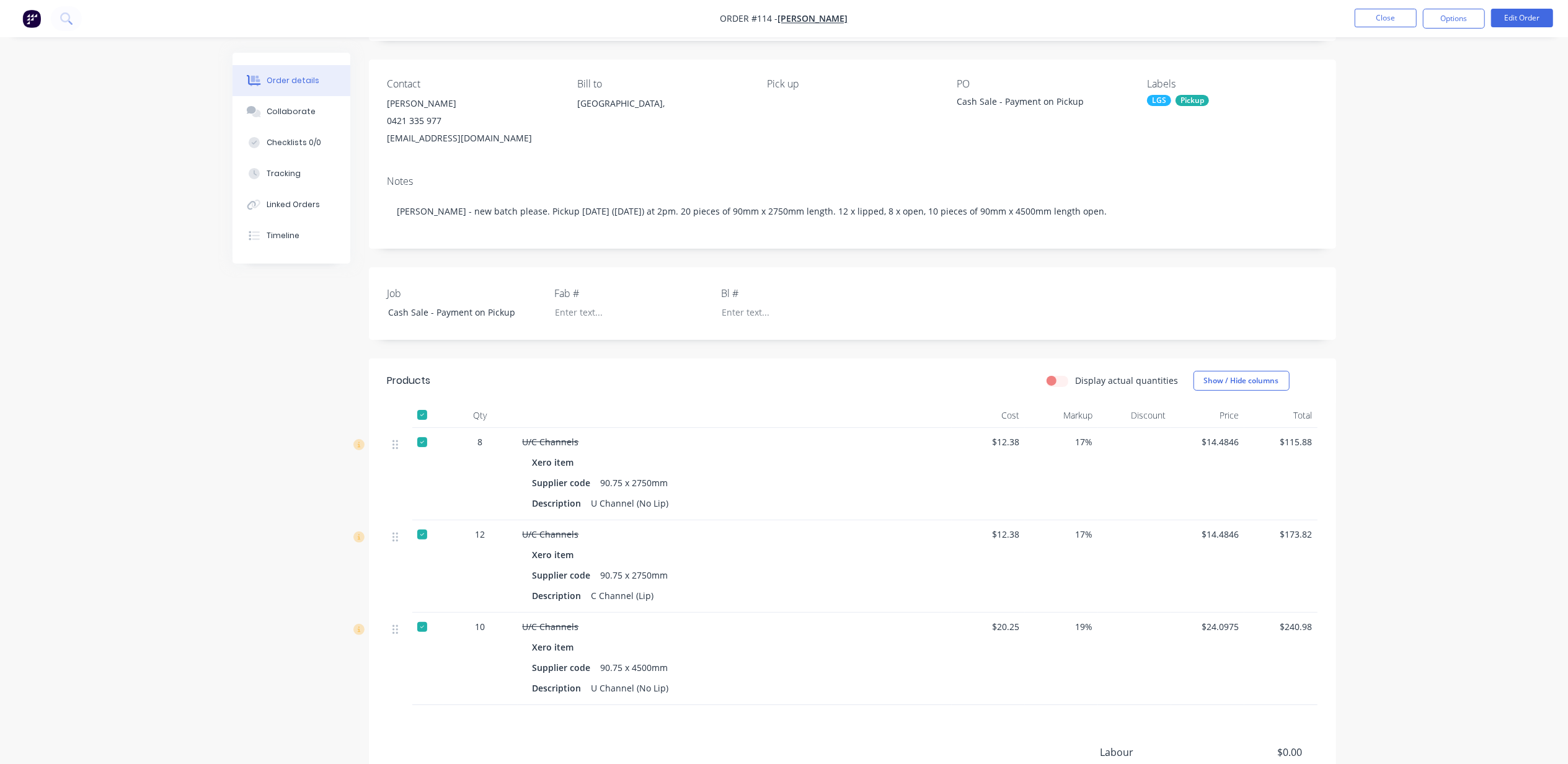
click at [1529, 211] on div "Order details Collaborate Checklists 0/0 Tracking Linked Orders Timeline Order …" at bounding box center [784, 424] width 1568 height 1003
click at [800, 23] on span "[PERSON_NAME]" at bounding box center [813, 19] width 70 height 12
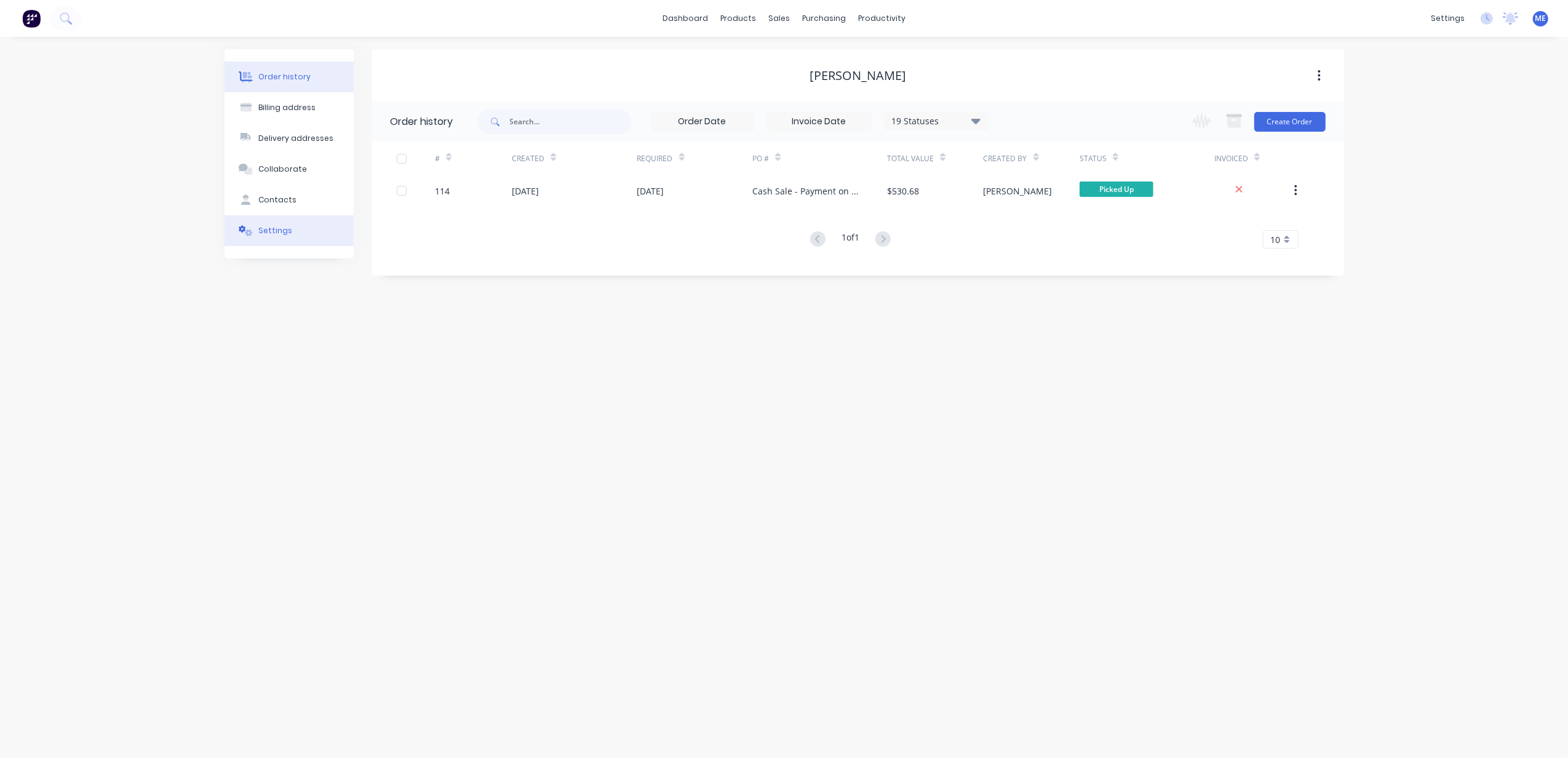
click at [272, 232] on div "Settings" at bounding box center [275, 231] width 34 height 11
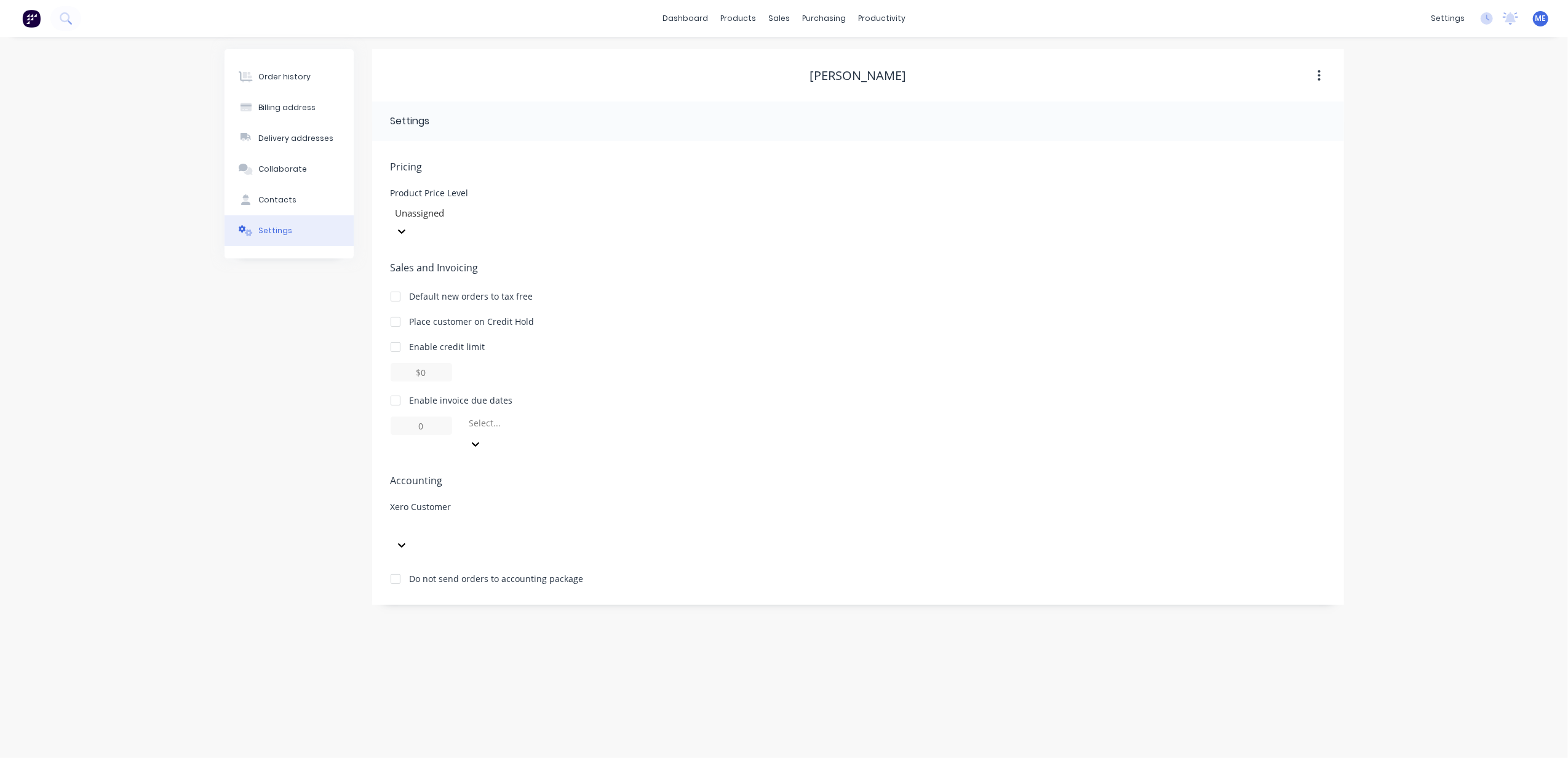
click at [461, 520] on div at bounding box center [482, 527] width 177 height 16
type input "sid"
click at [449, 555] on div "[PERSON_NAME]" at bounding box center [482, 561] width 185 height 13
click at [242, 484] on div "Order history Billing address Delivery addresses Collaborate Contacts Settings" at bounding box center [289, 327] width 129 height 556
drag, startPoint x: 397, startPoint y: 327, endPoint x: 409, endPoint y: 347, distance: 23.3
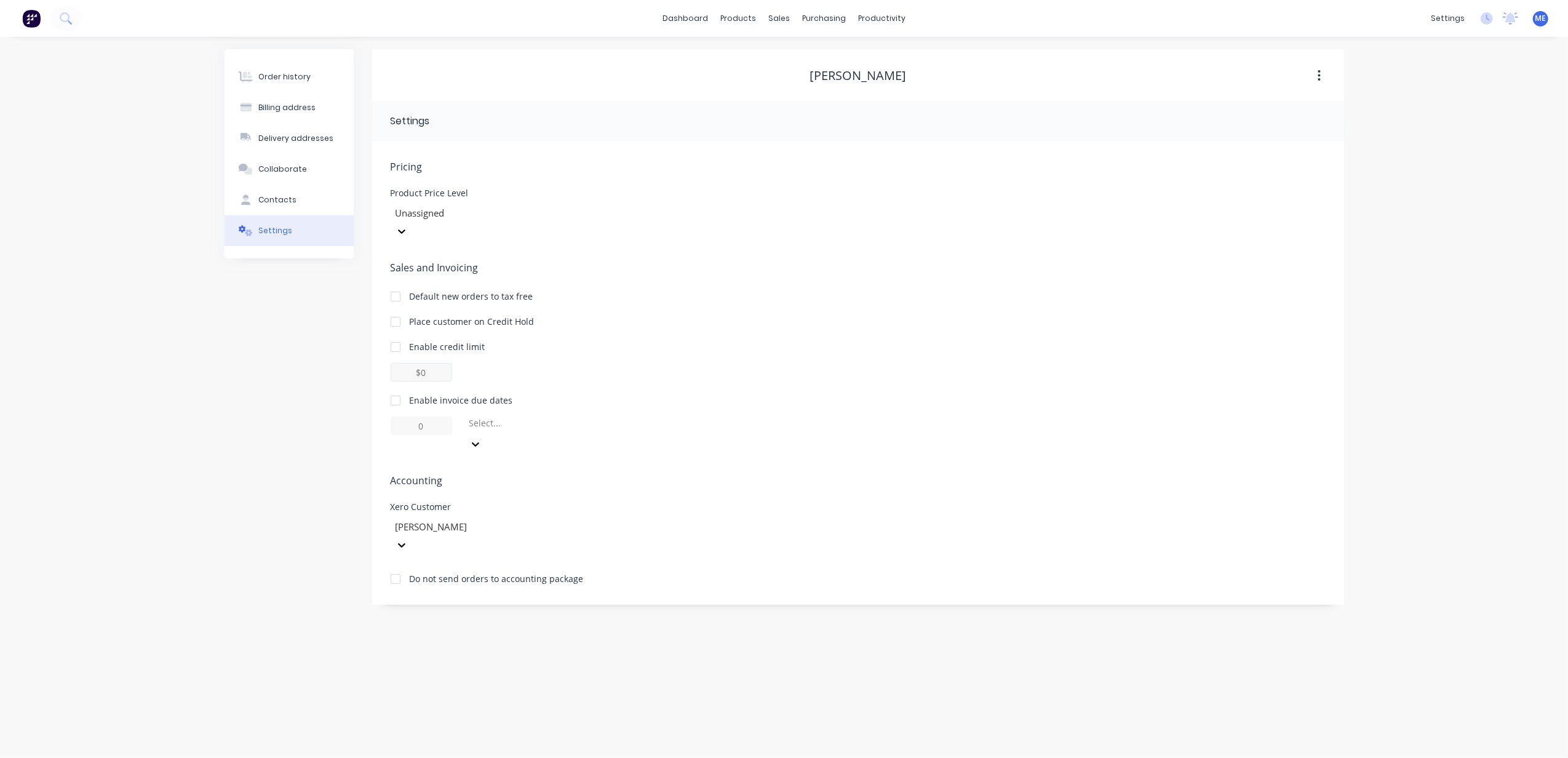
click at [397, 335] on div at bounding box center [395, 347] width 24 height 24
type input "$0.00"
click at [397, 335] on div at bounding box center [395, 347] width 24 height 24
click at [486, 220] on div at bounding box center [482, 213] width 177 height 16
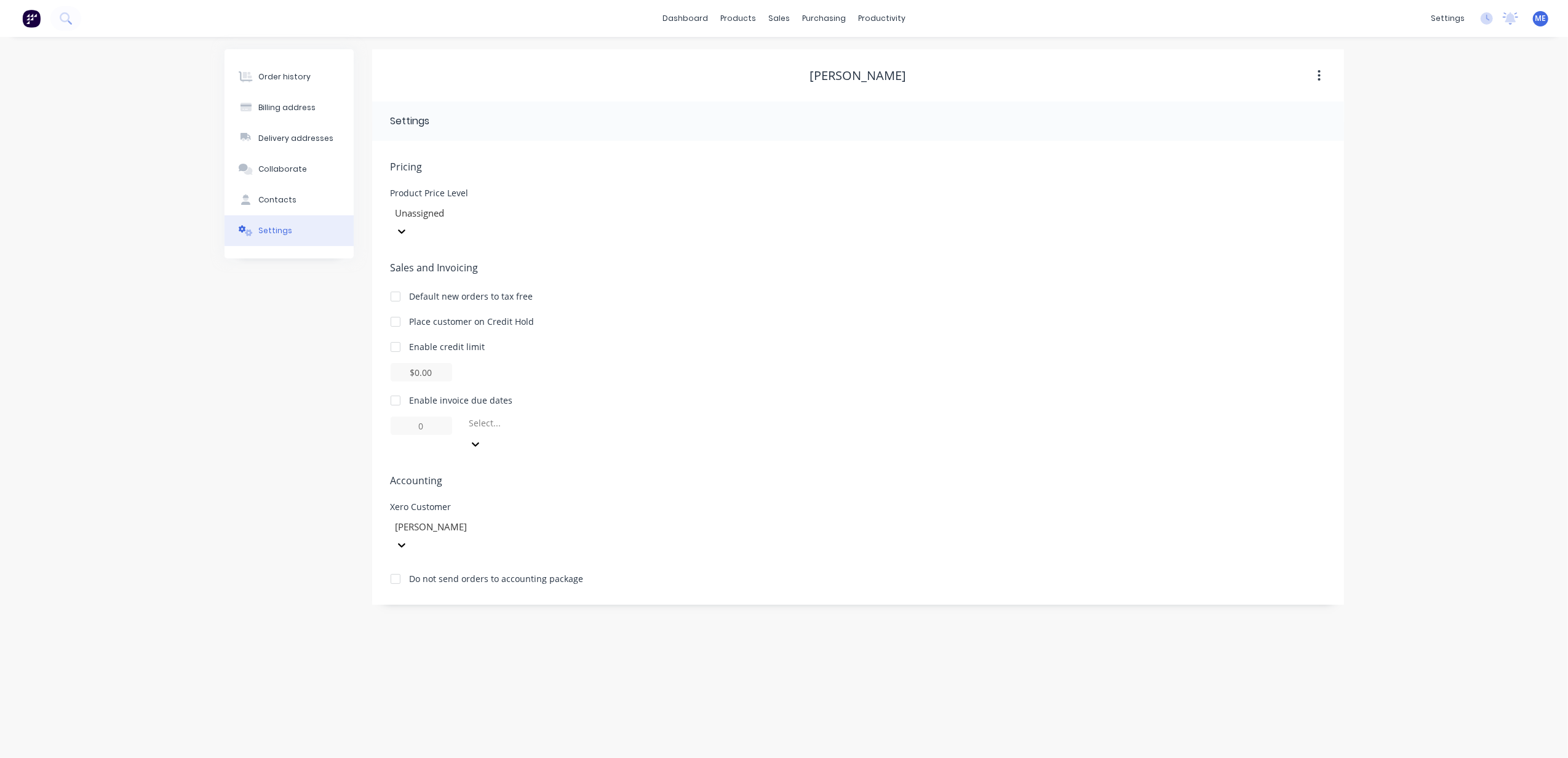
click at [273, 353] on div "Order history Billing address Delivery addresses Collaborate Contacts Settings" at bounding box center [289, 327] width 129 height 556
click at [73, 10] on button at bounding box center [66, 18] width 31 height 24
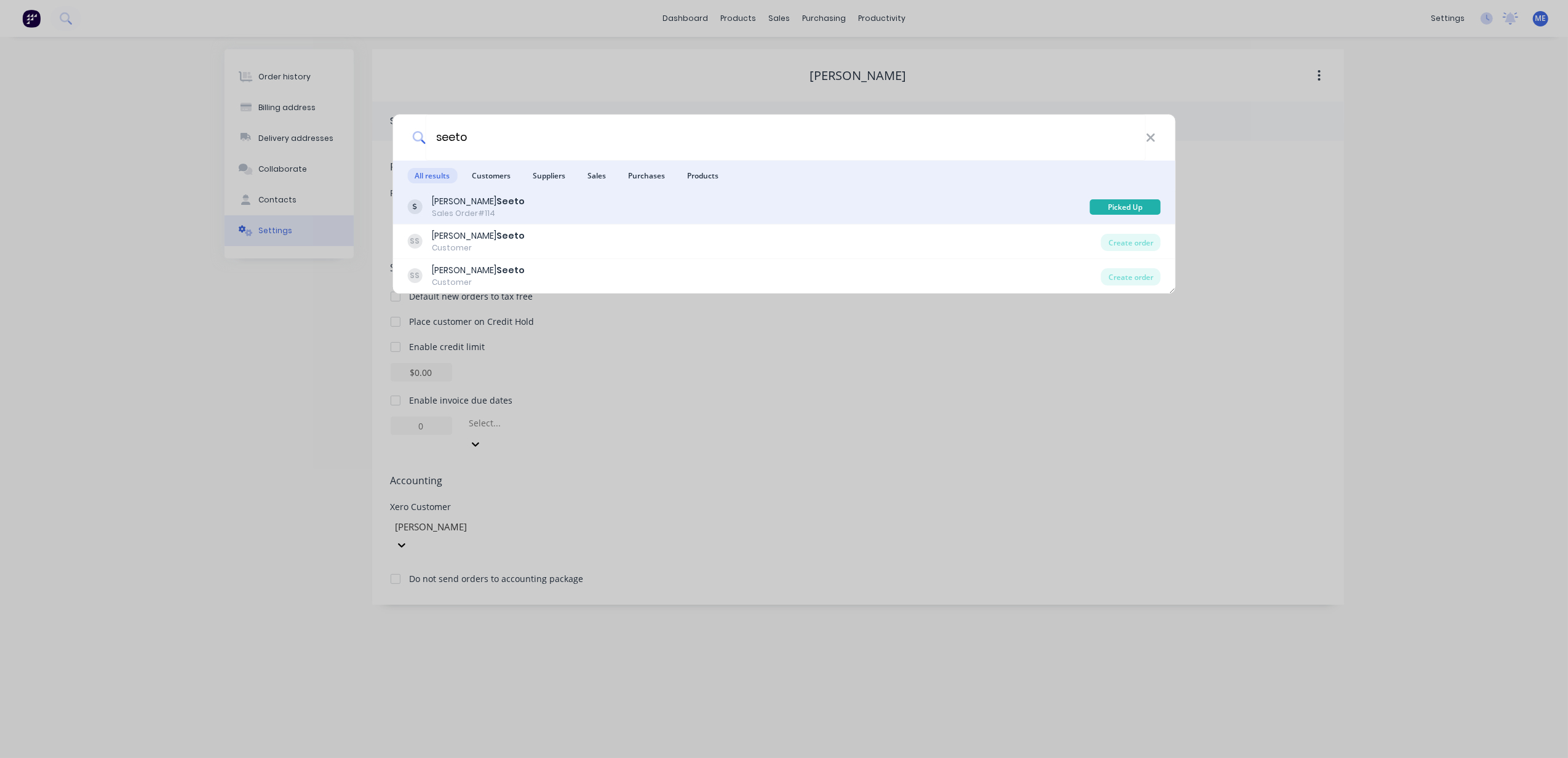
type input "seeto"
click at [1027, 202] on div "[PERSON_NAME] Sales Order #114" at bounding box center [748, 207] width 682 height 24
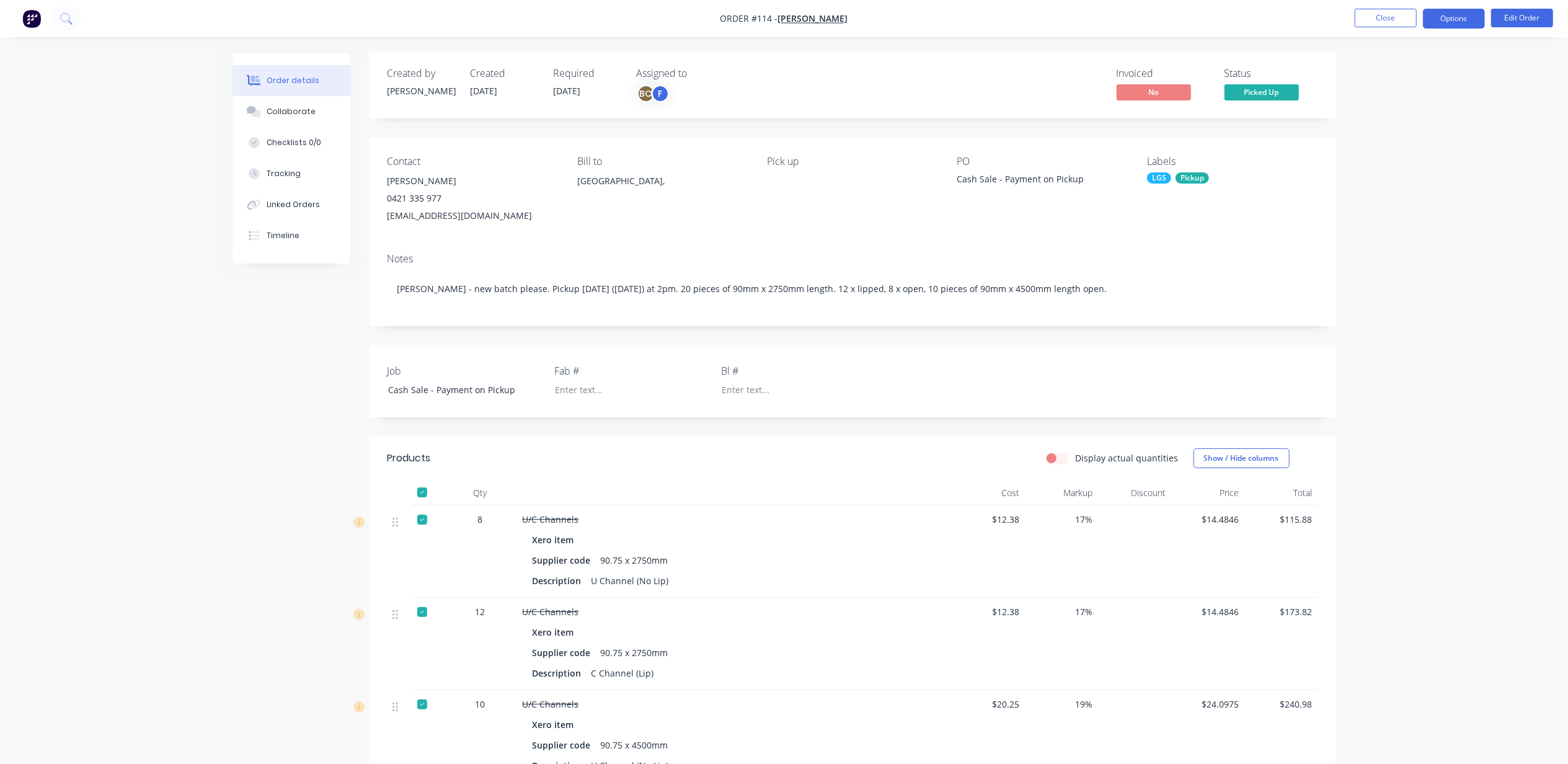
click at [1454, 16] on button "Options" at bounding box center [1454, 18] width 62 height 20
click at [1395, 71] on div "Invoice" at bounding box center [1417, 75] width 114 height 18
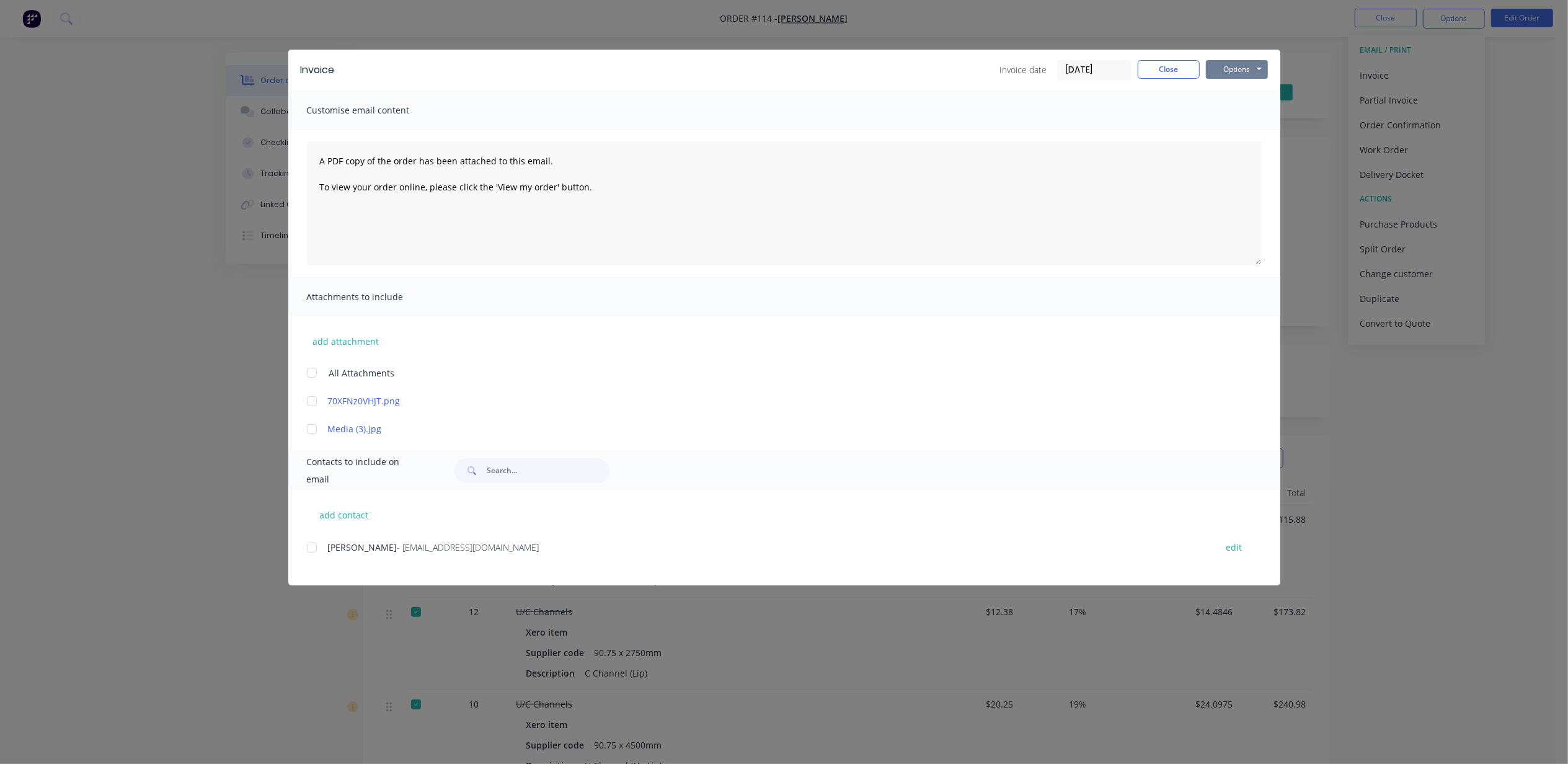
click at [1228, 69] on button "Options" at bounding box center [1237, 69] width 62 height 18
click at [1224, 113] on button "Print" at bounding box center [1246, 112] width 79 height 20
drag, startPoint x: 1168, startPoint y: 64, endPoint x: 1185, endPoint y: 69, distance: 17.7
click at [1174, 66] on button "Close" at bounding box center [1169, 69] width 62 height 18
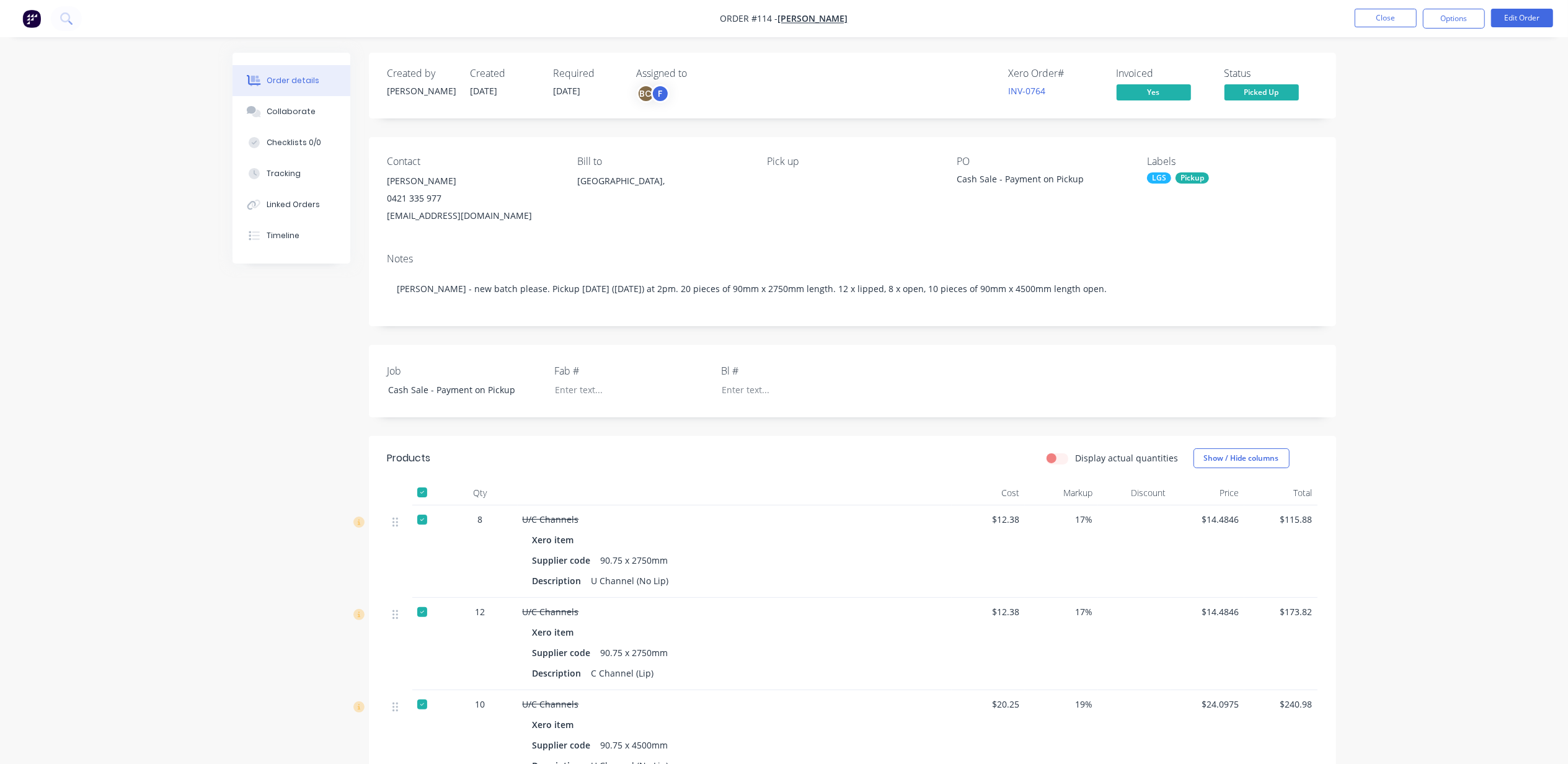
click at [1442, 132] on div "Order details Collaborate Checklists 0/0 Tracking Linked Orders Timeline Order …" at bounding box center [784, 502] width 1568 height 1003
click at [1246, 88] on span "Picked Up" at bounding box center [1261, 92] width 74 height 16
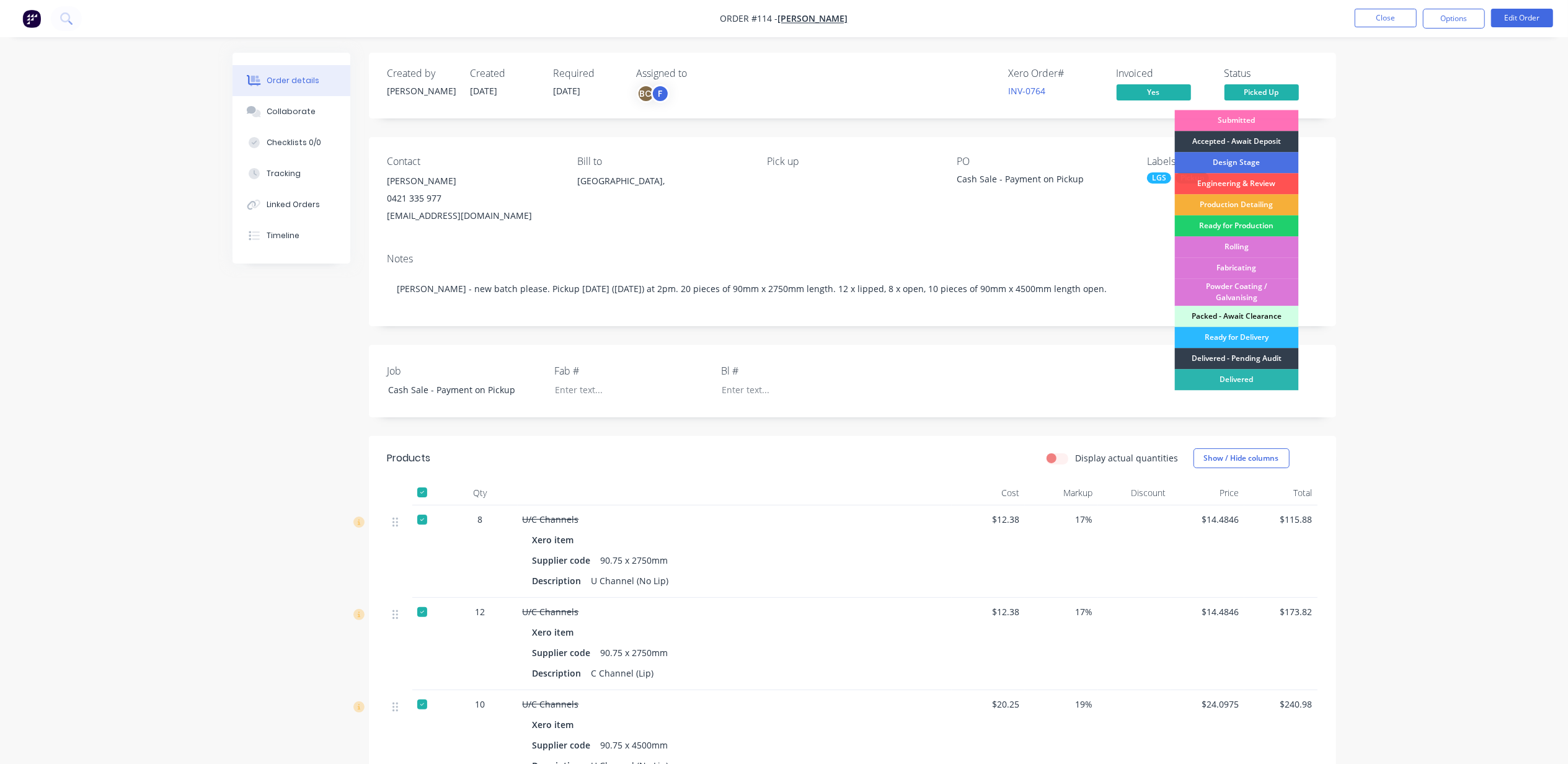
drag, startPoint x: 1234, startPoint y: 380, endPoint x: 1240, endPoint y: 377, distance: 6.7
click at [1233, 380] on div "Delivered" at bounding box center [1237, 379] width 124 height 21
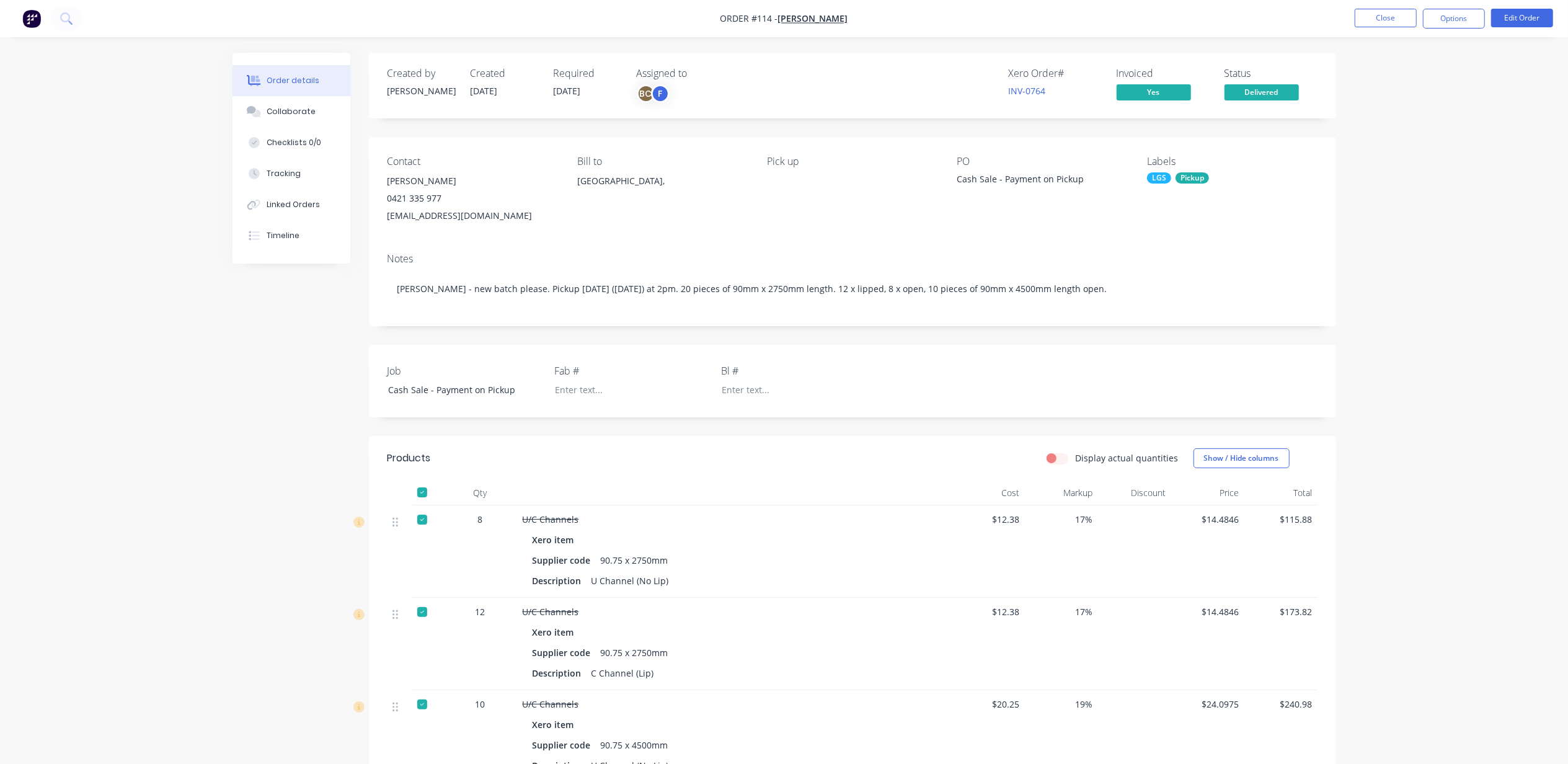
click at [1440, 197] on div "Order details Collaborate Checklists 0/0 Tracking Linked Orders Timeline Order …" at bounding box center [784, 502] width 1568 height 1003
click at [1384, 13] on button "Close" at bounding box center [1386, 18] width 62 height 18
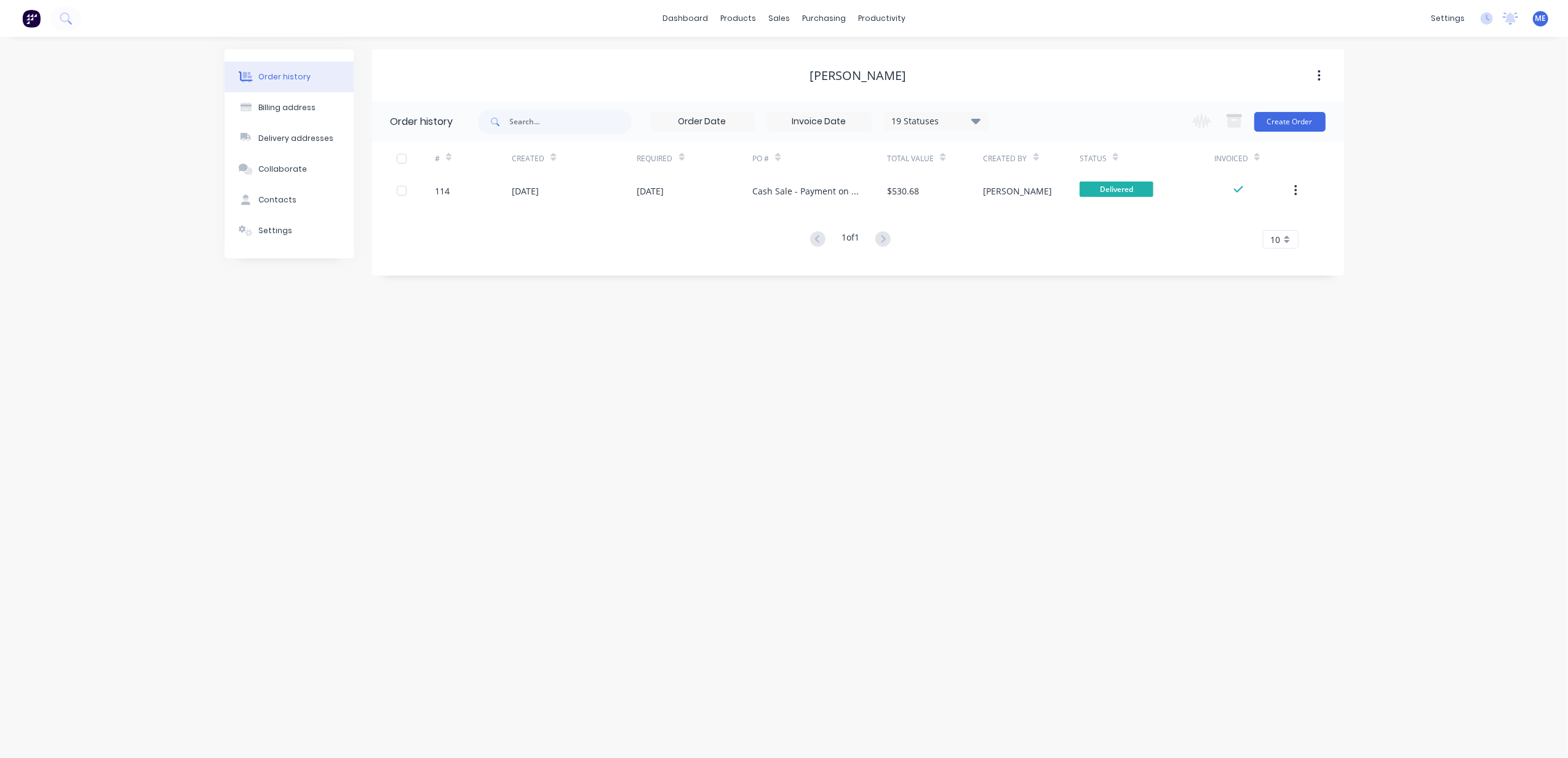
click at [1449, 202] on div "Order history Billing address Delivery addresses Collaborate Contacts Settings …" at bounding box center [784, 397] width 1568 height 721
click at [631, 473] on div "Order history Billing address Delivery addresses Collaborate Contacts Settings …" at bounding box center [784, 397] width 1568 height 721
